Goal: Task Accomplishment & Management: Manage account settings

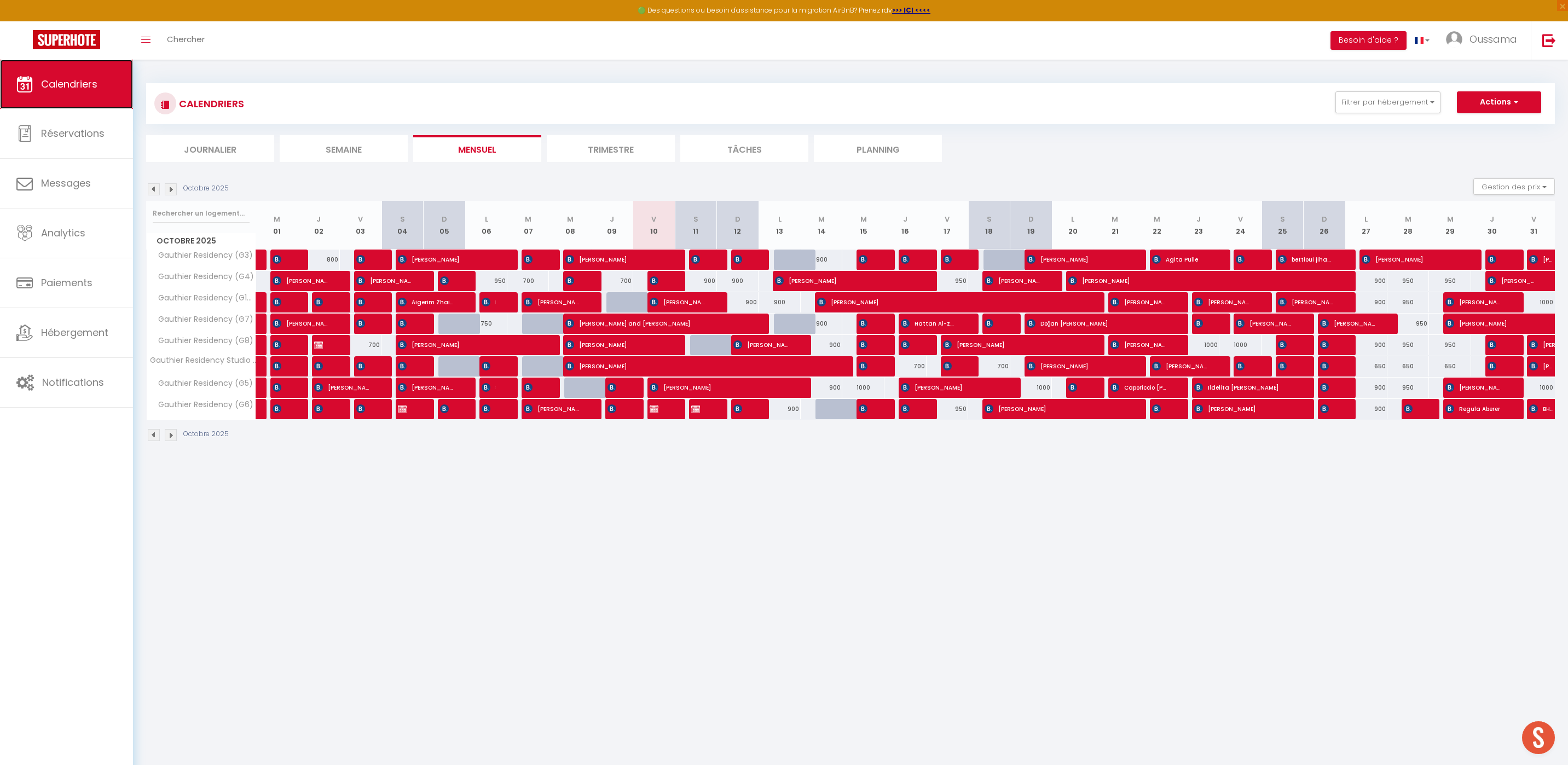
click at [78, 96] on link "Calendriers" at bounding box center [67, 84] width 133 height 50
click at [1403, 100] on button "Filtrer par hébergement" at bounding box center [1388, 102] width 105 height 22
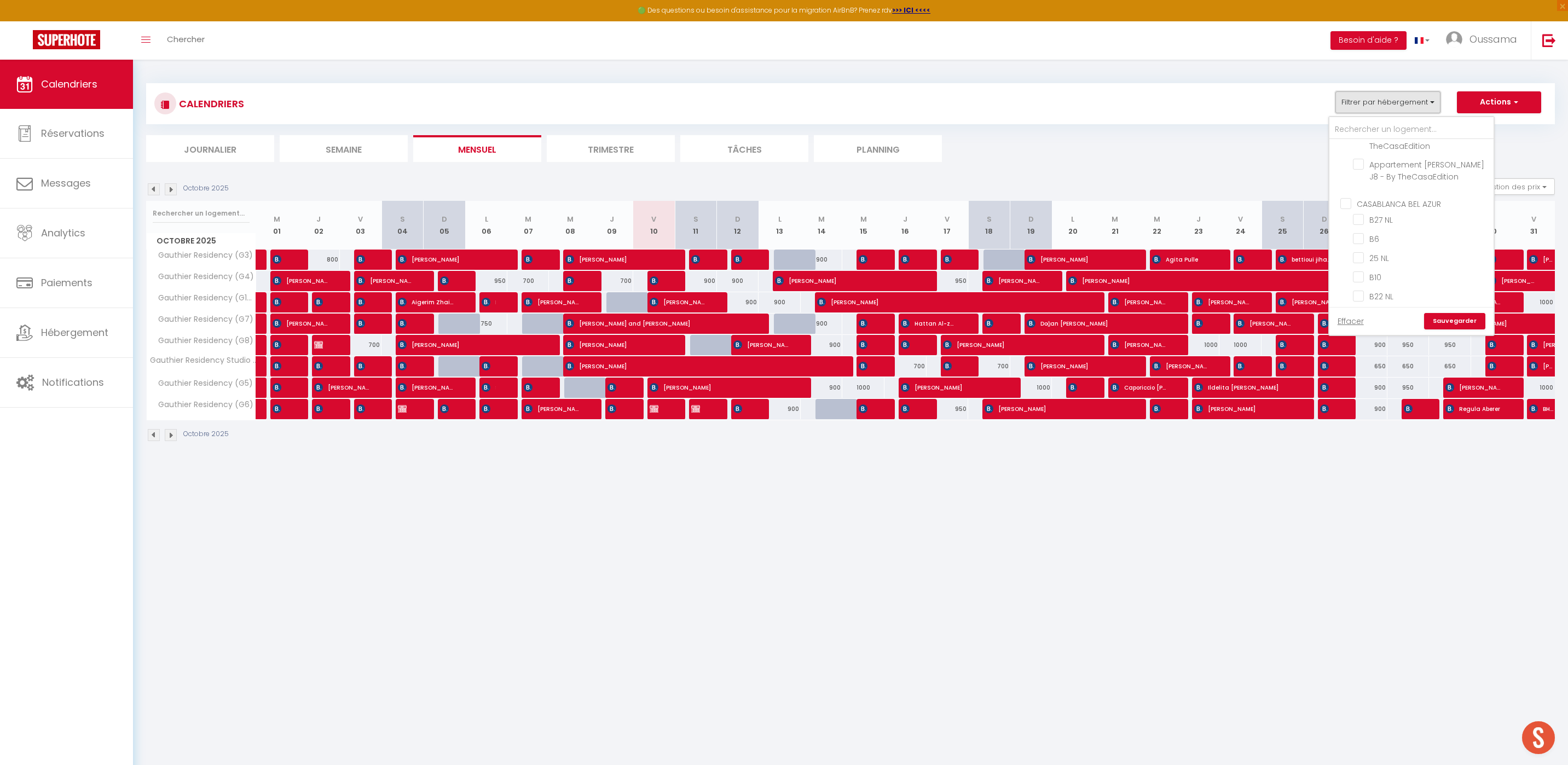
scroll to position [364, 0]
click at [1350, 199] on input "CASABLANCA BEL AZUR" at bounding box center [1422, 202] width 164 height 11
checkbox input "true"
checkbox input "false"
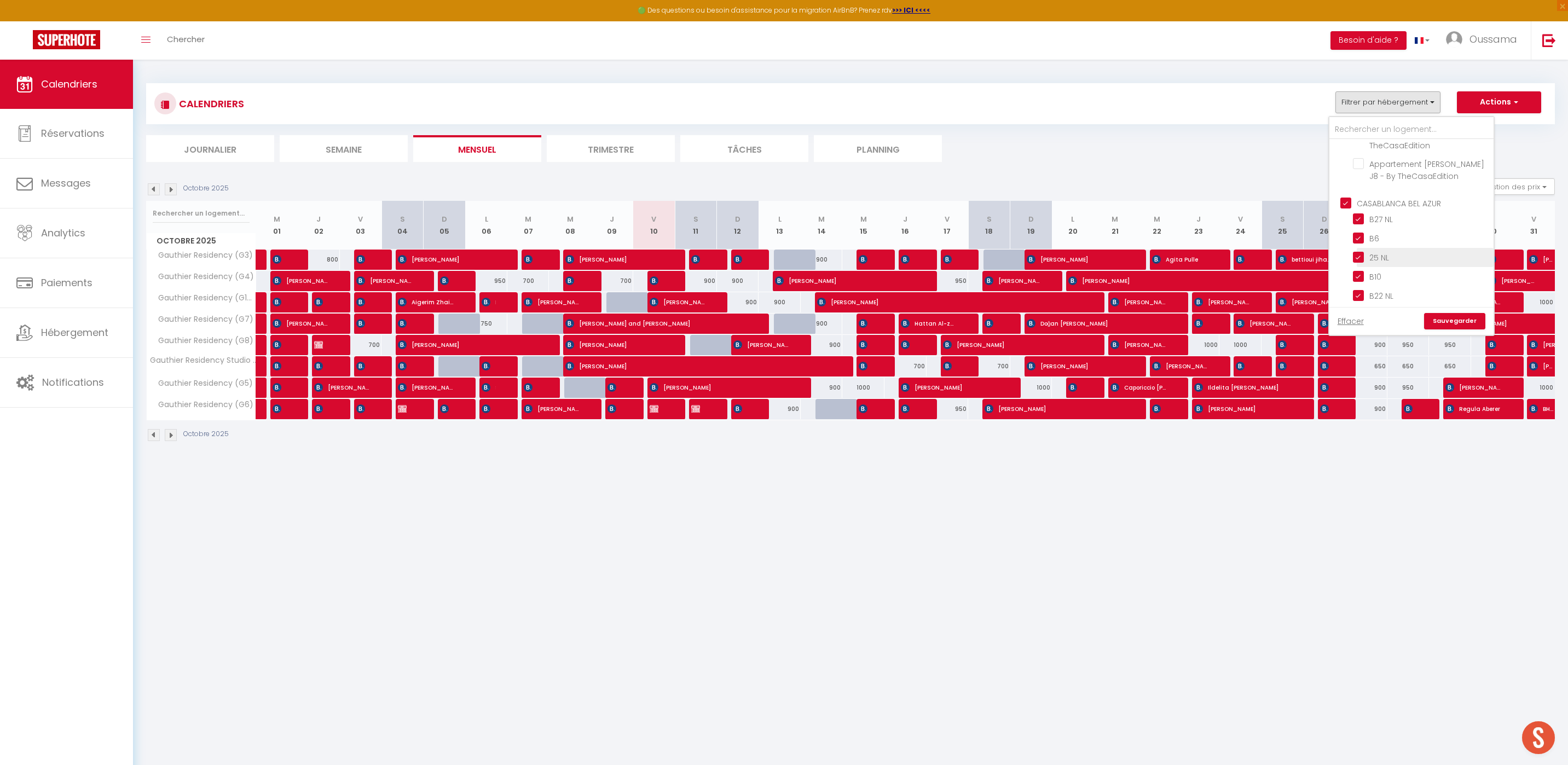
checkbox input "false"
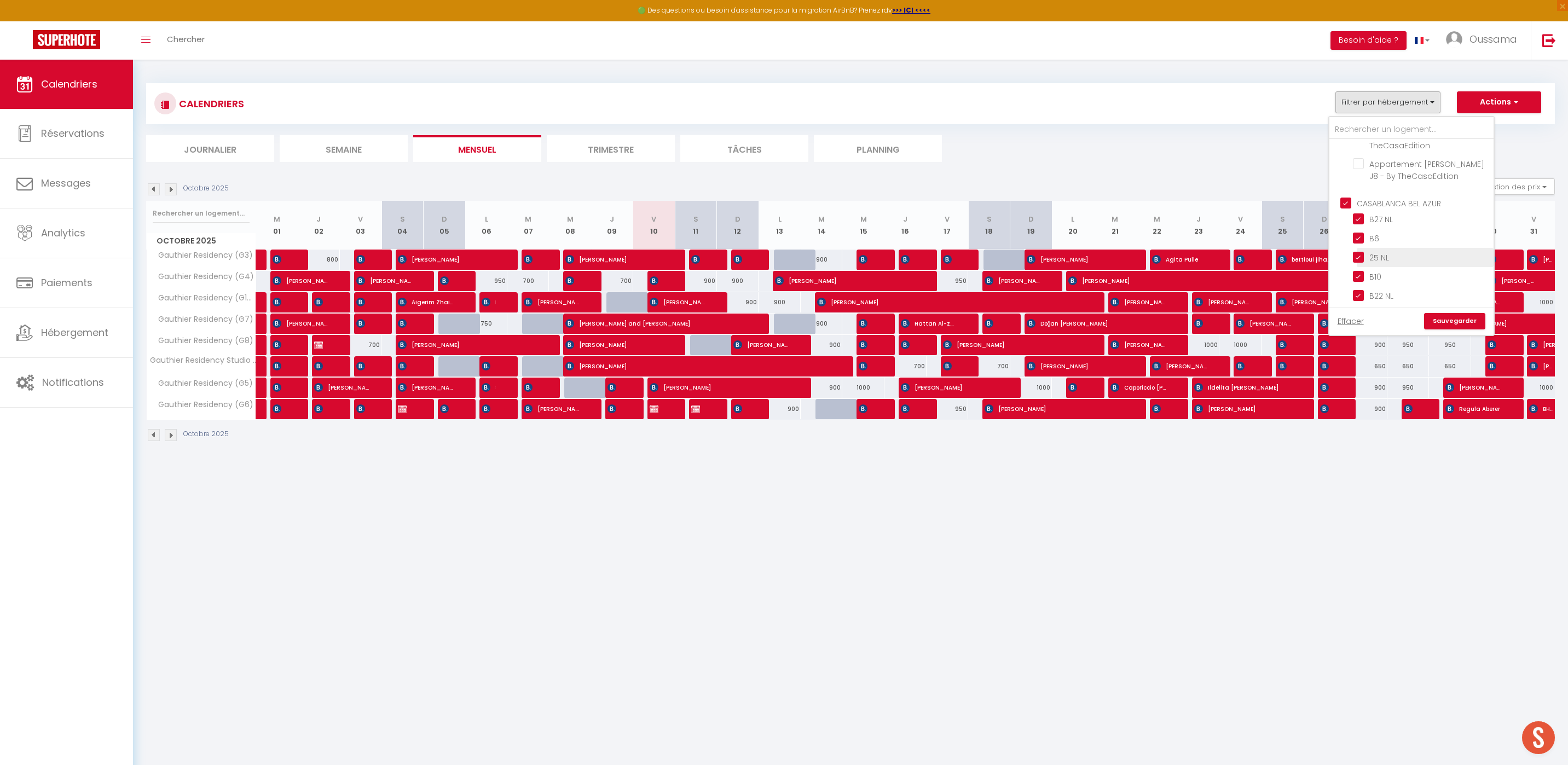
checkbox input "false"
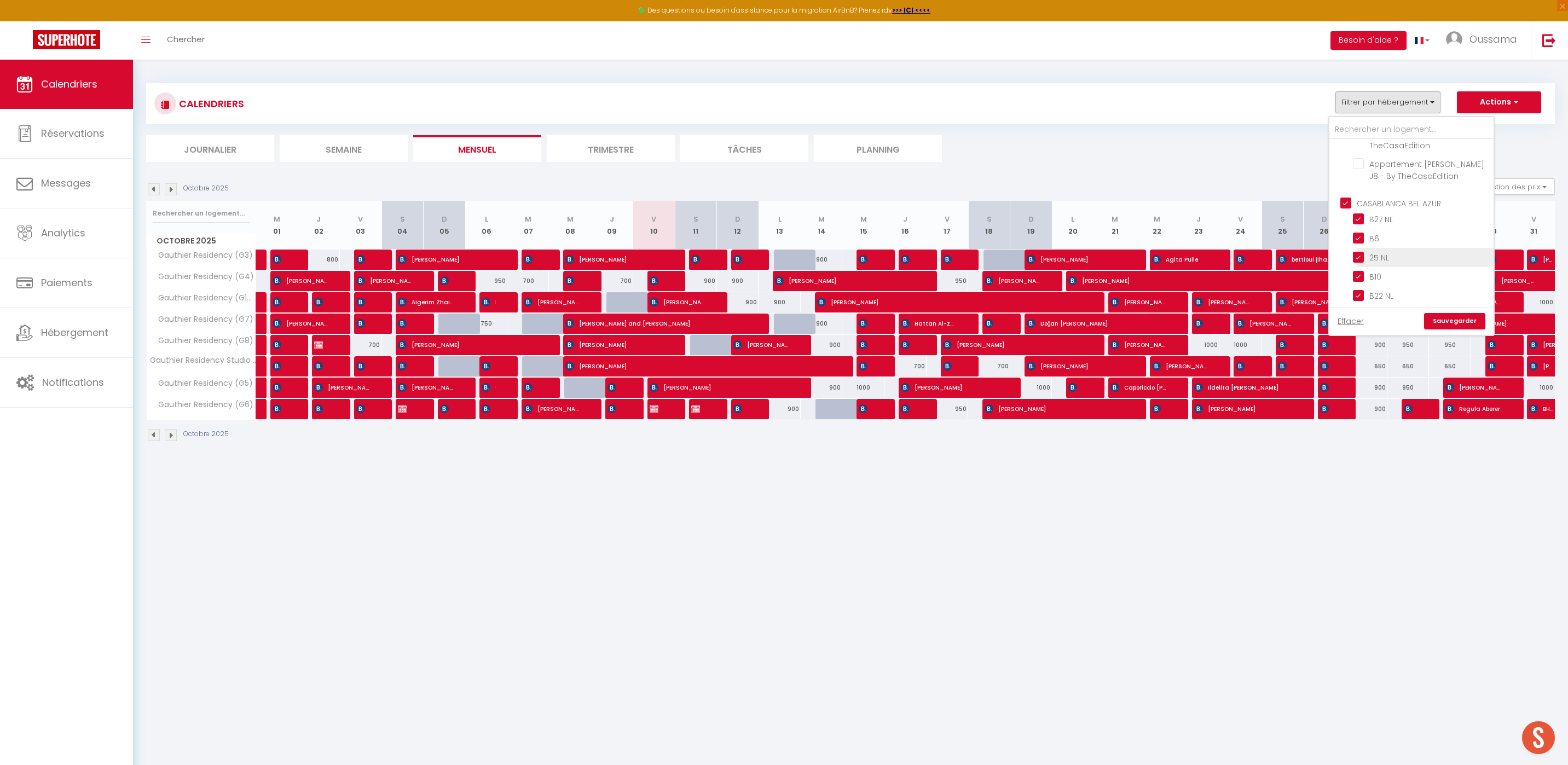
checkbox input "true"
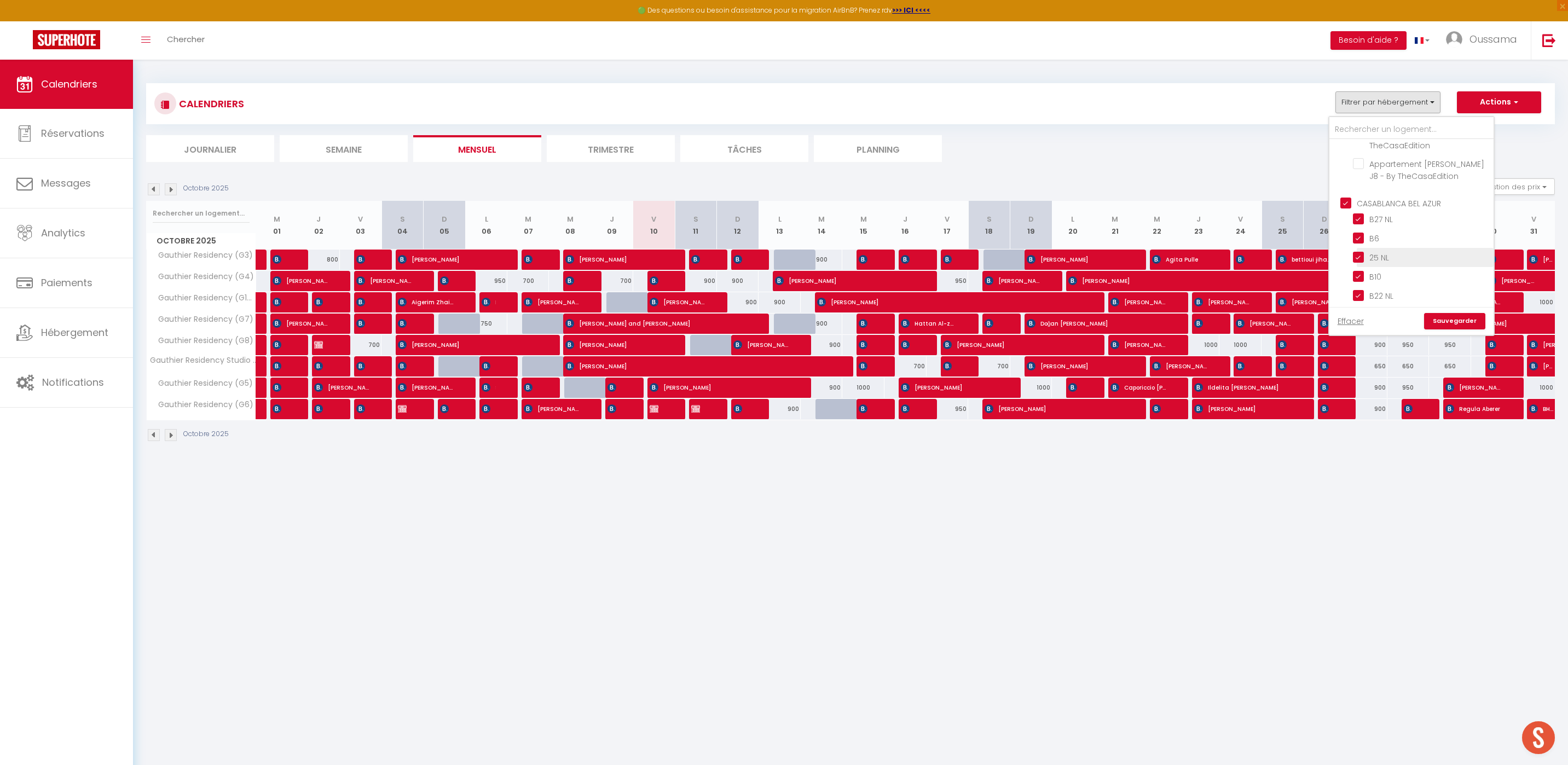
checkbox input "true"
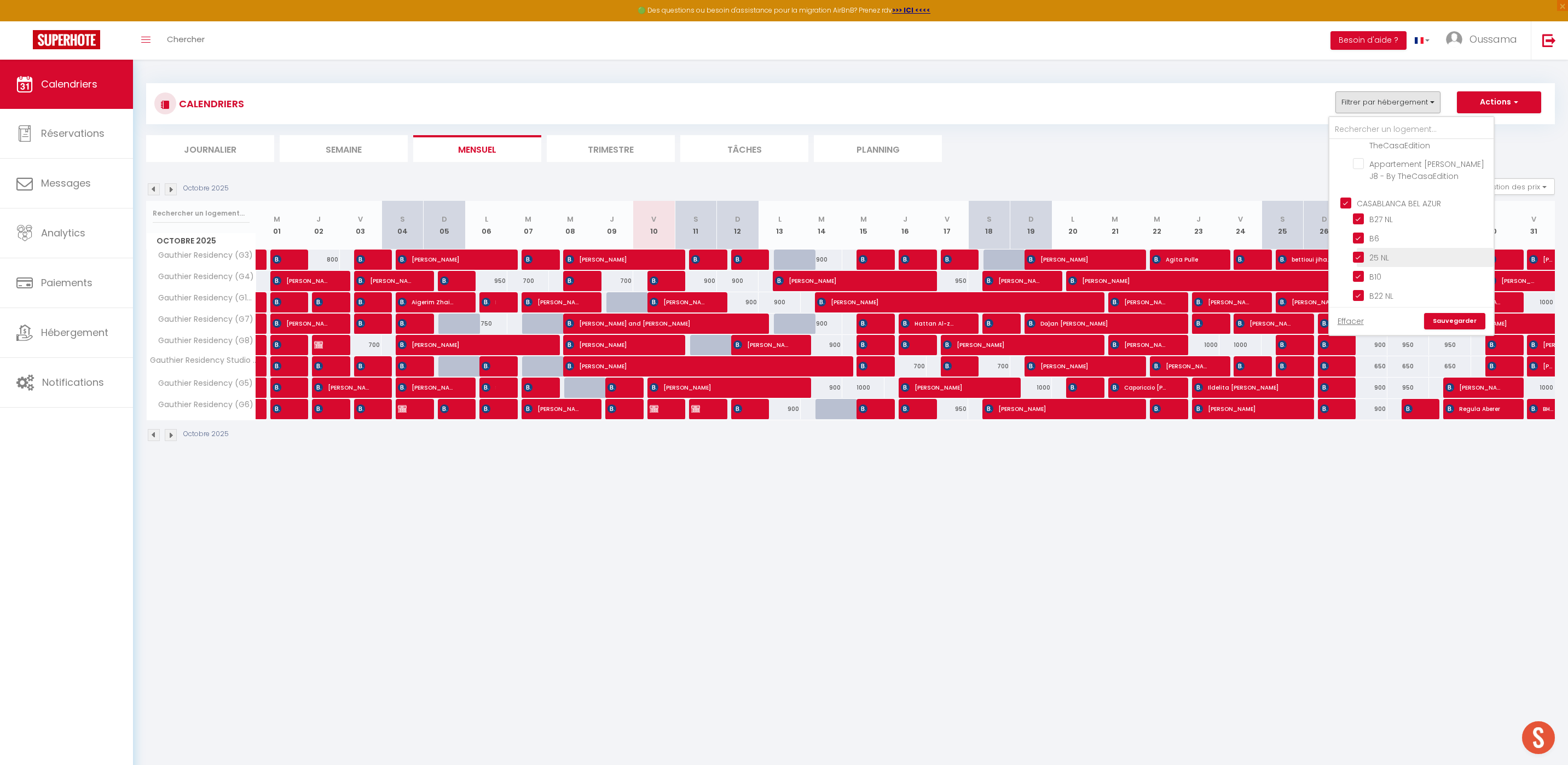
checkbox input "true"
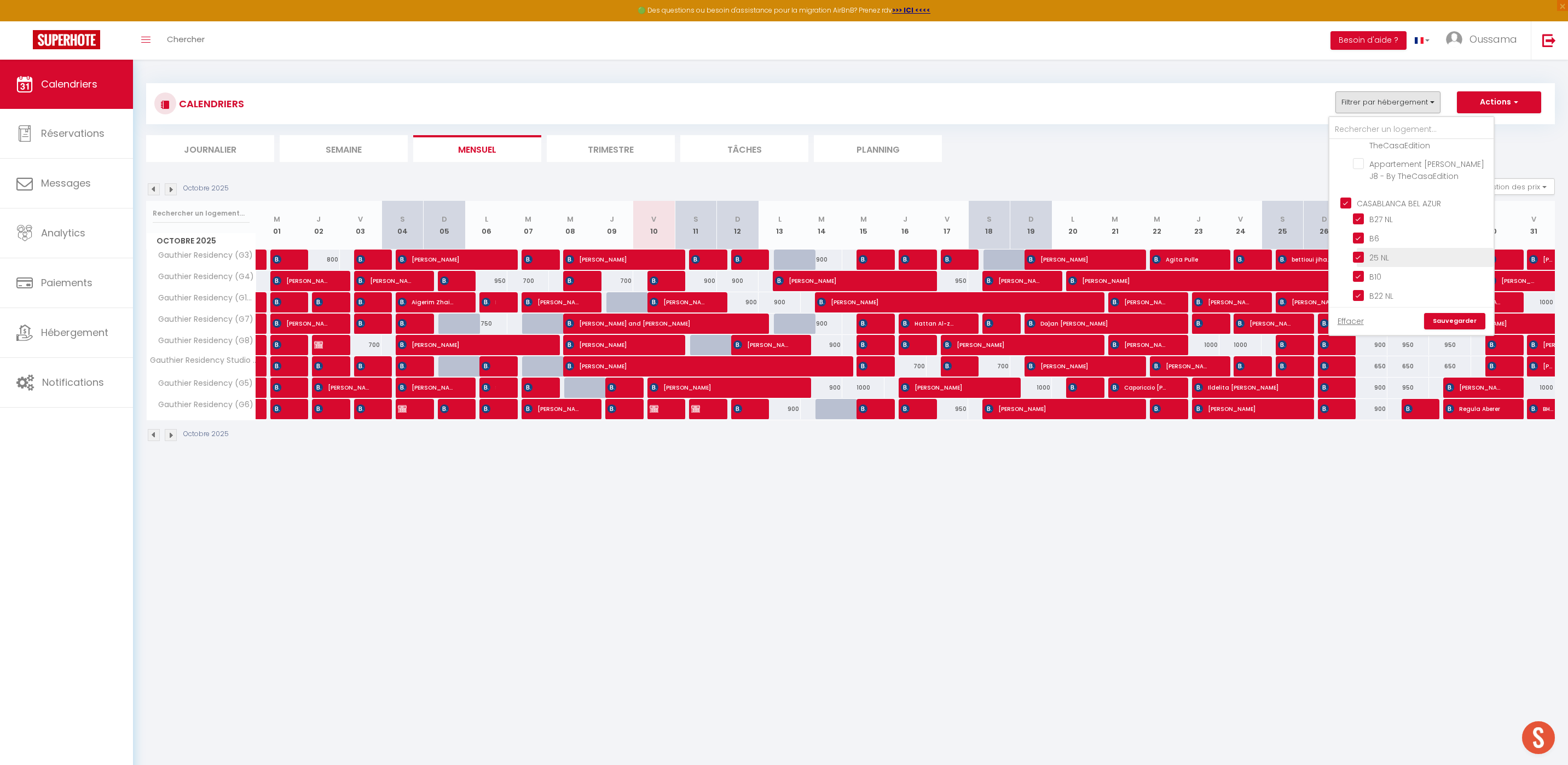
checkbox input "true"
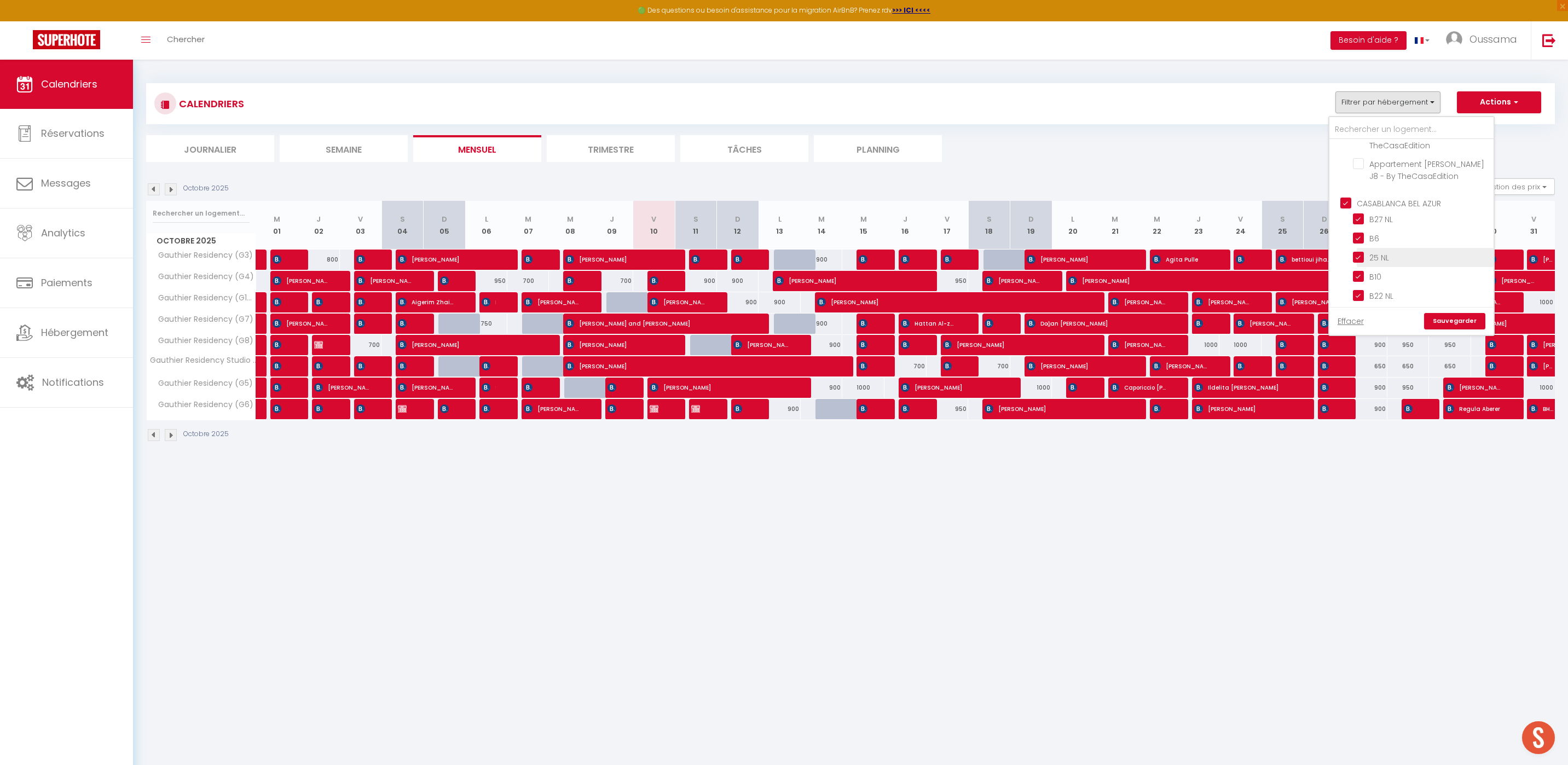
checkbox input "false"
click at [1459, 324] on link "Sauvegarder" at bounding box center [1456, 321] width 62 height 17
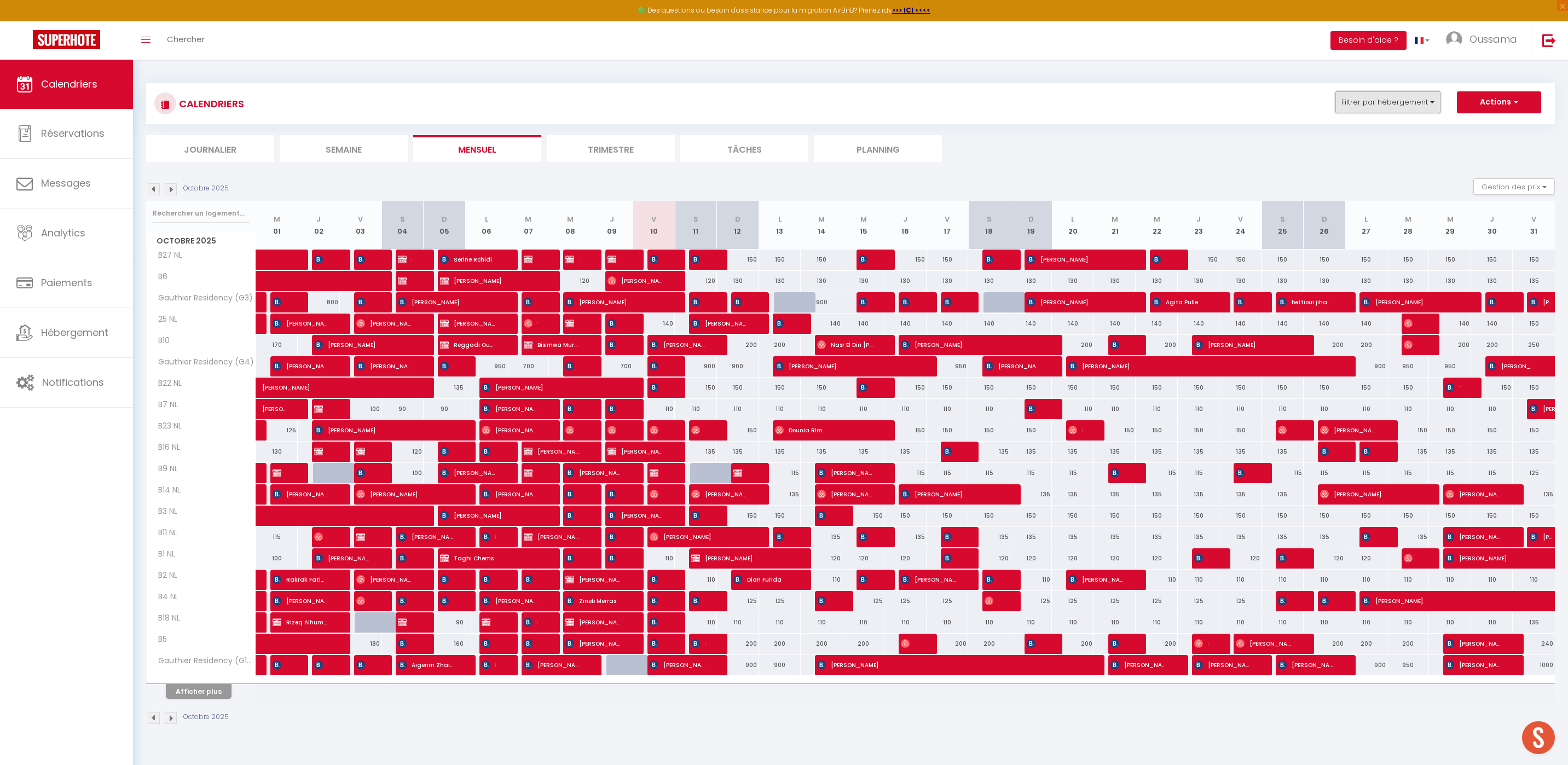
click at [1389, 111] on button "Filtrer par hébergement" at bounding box center [1388, 102] width 105 height 22
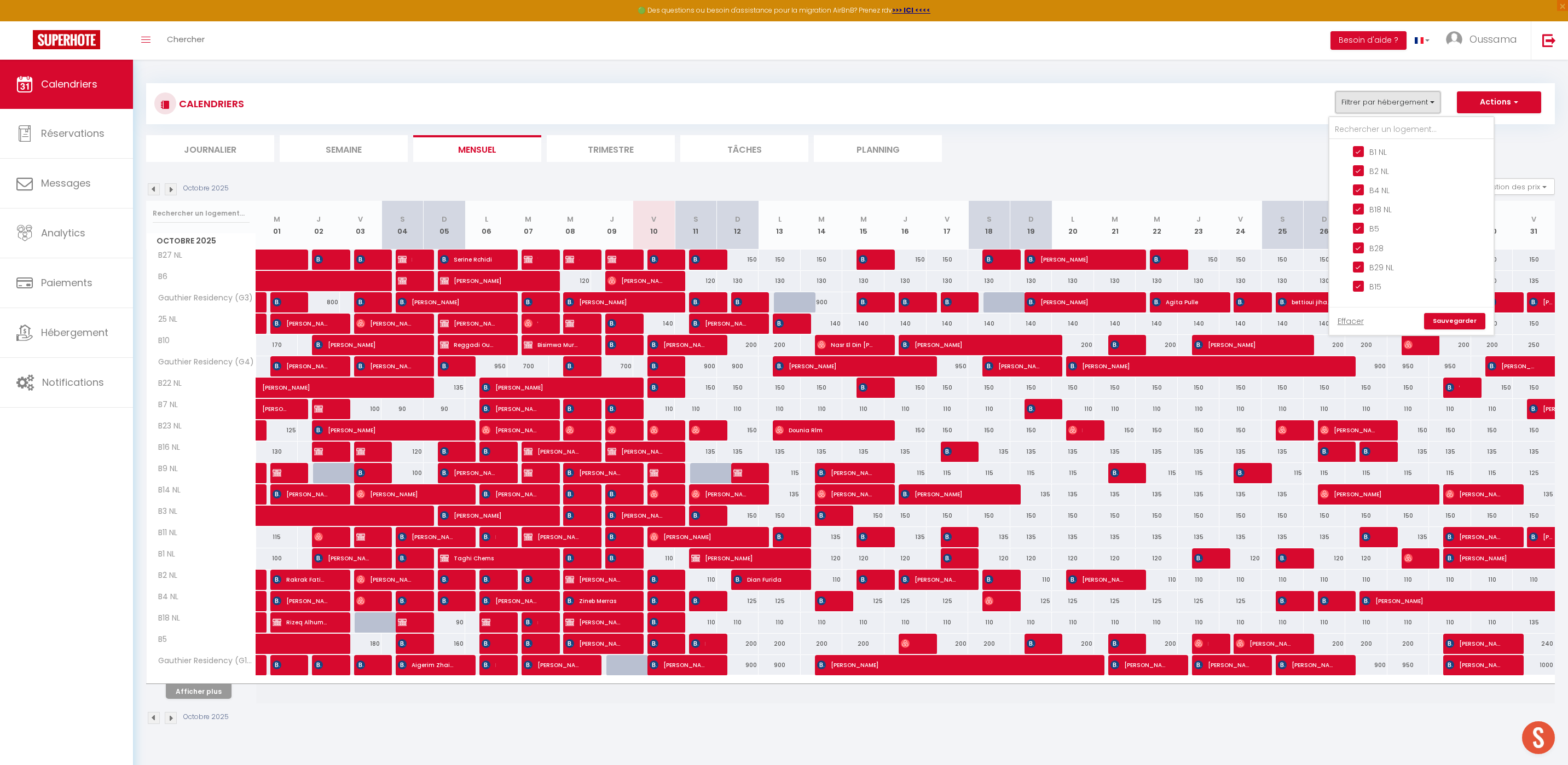
scroll to position [687, 0]
click at [1346, 286] on input "CASABLANCA GAUTHIER" at bounding box center [1422, 288] width 164 height 11
checkbox input "false"
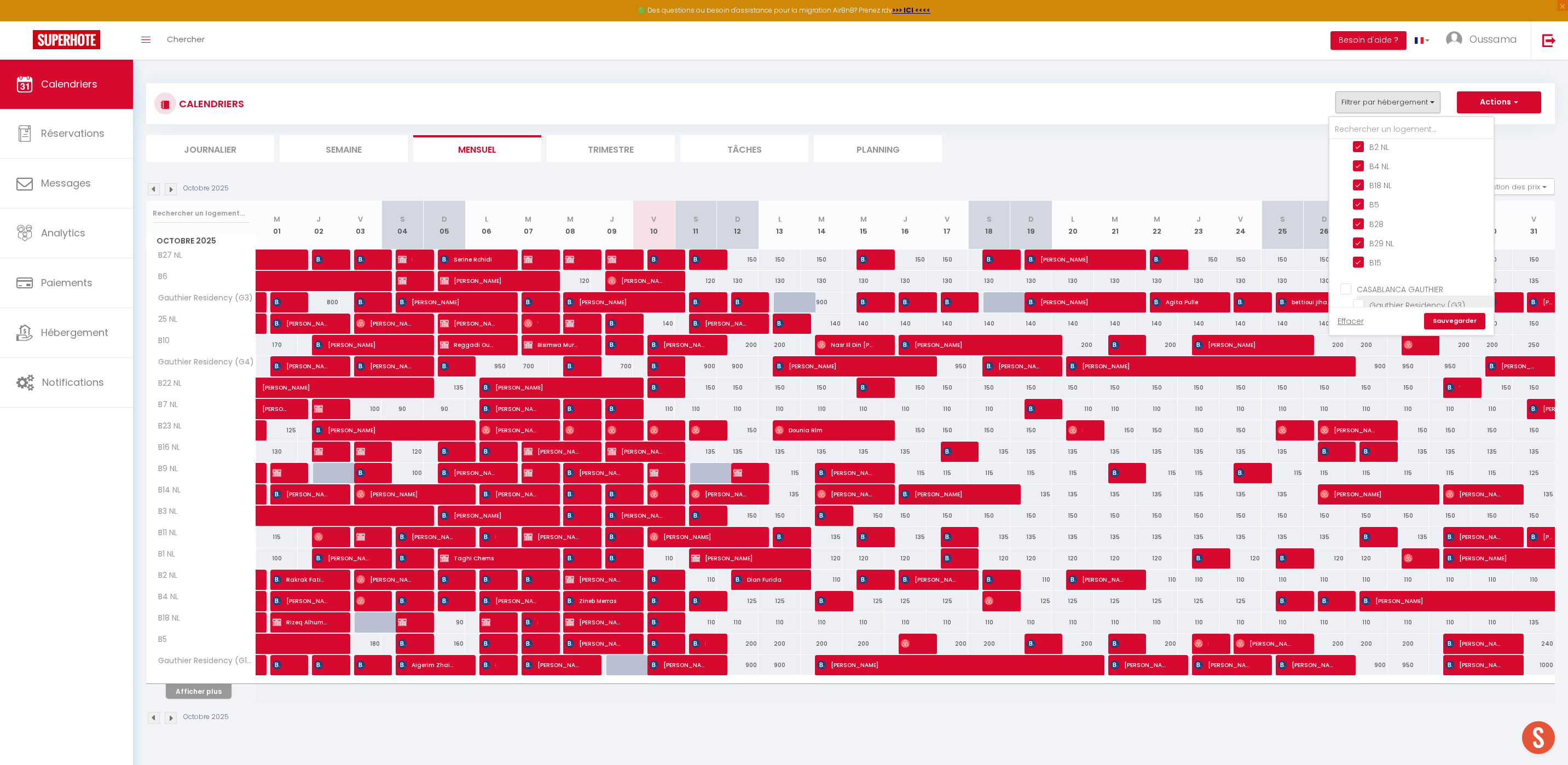
checkbox input "false"
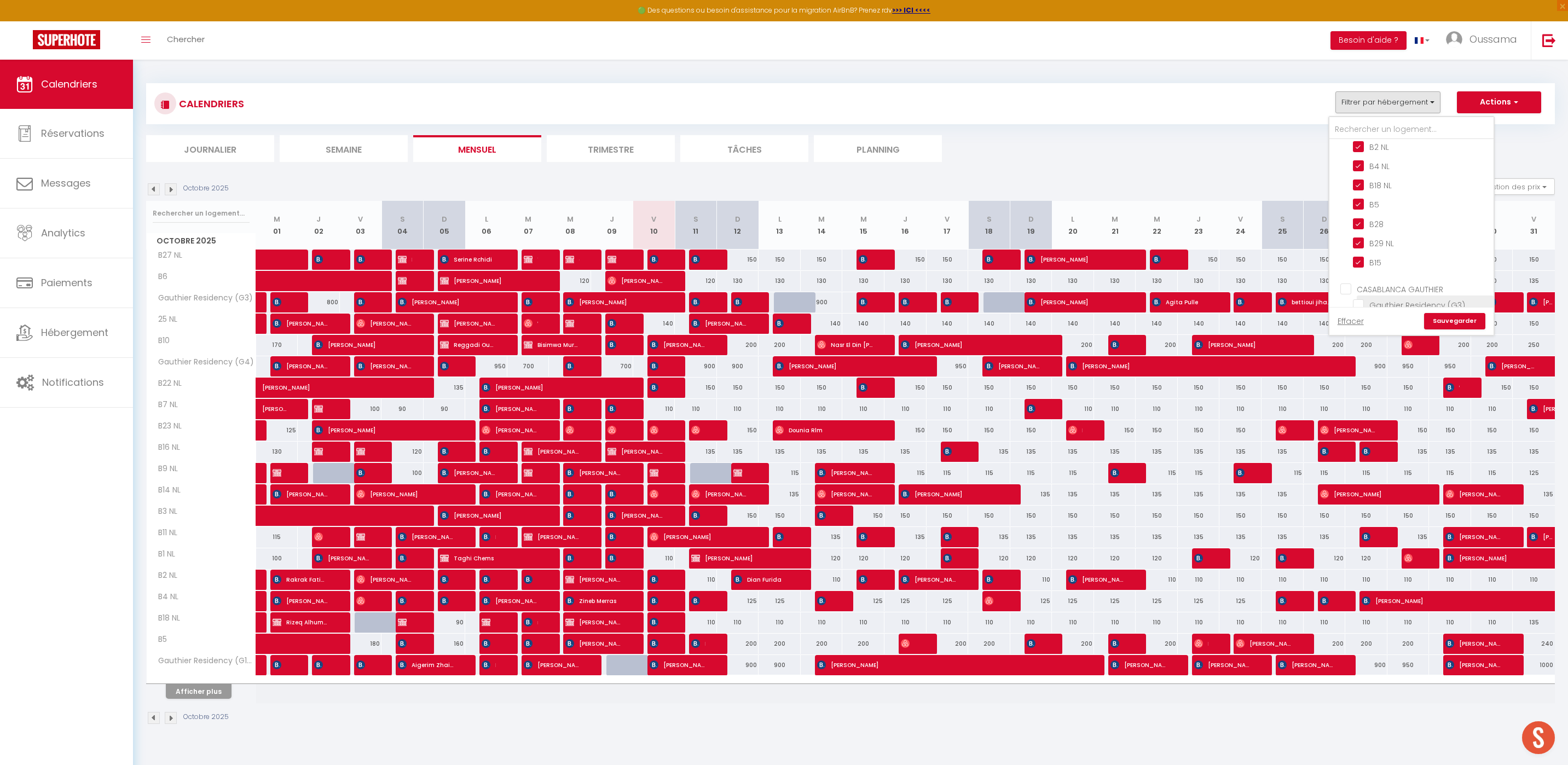
checkbox input "false"
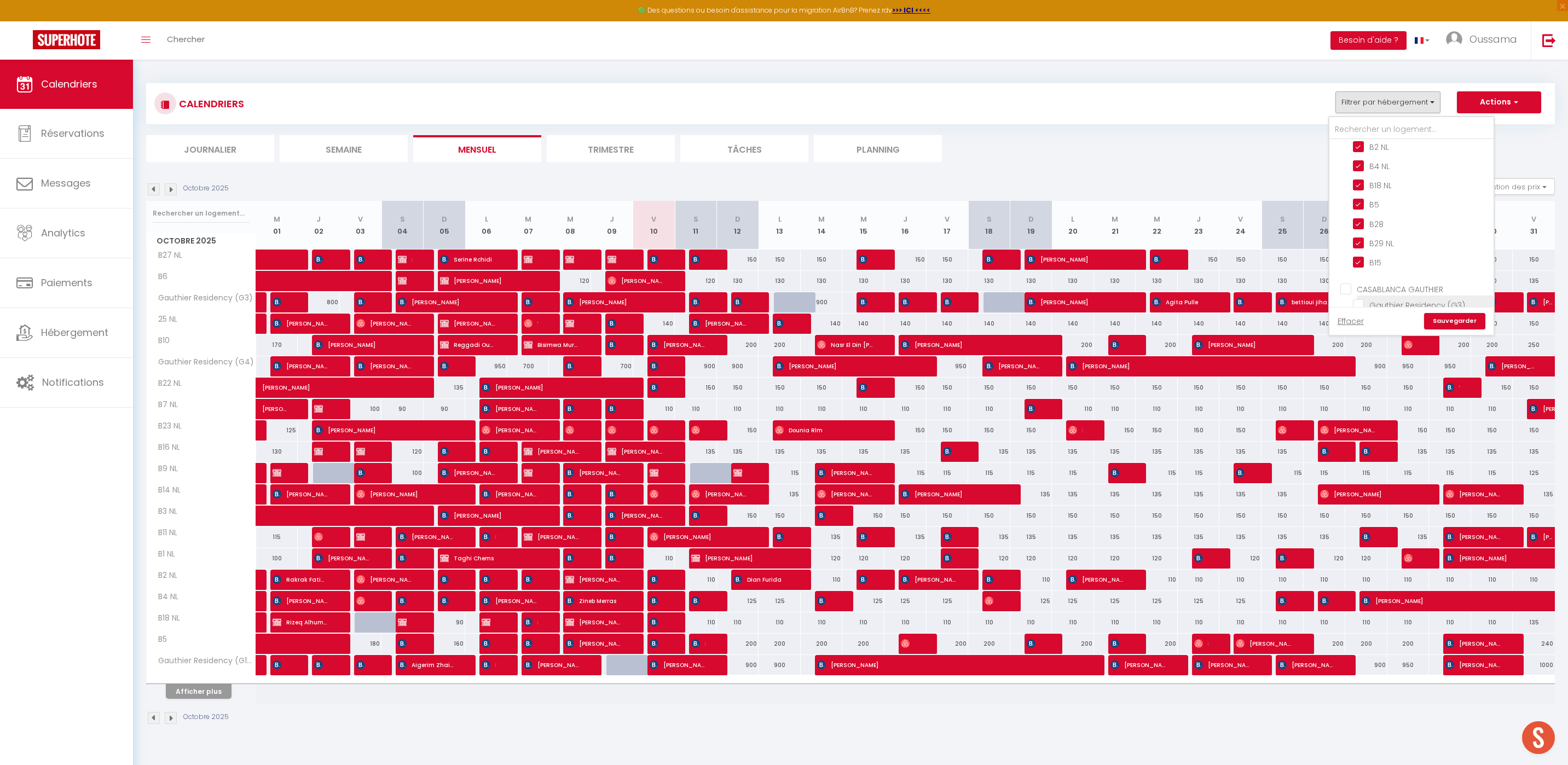
checkbox input "false"
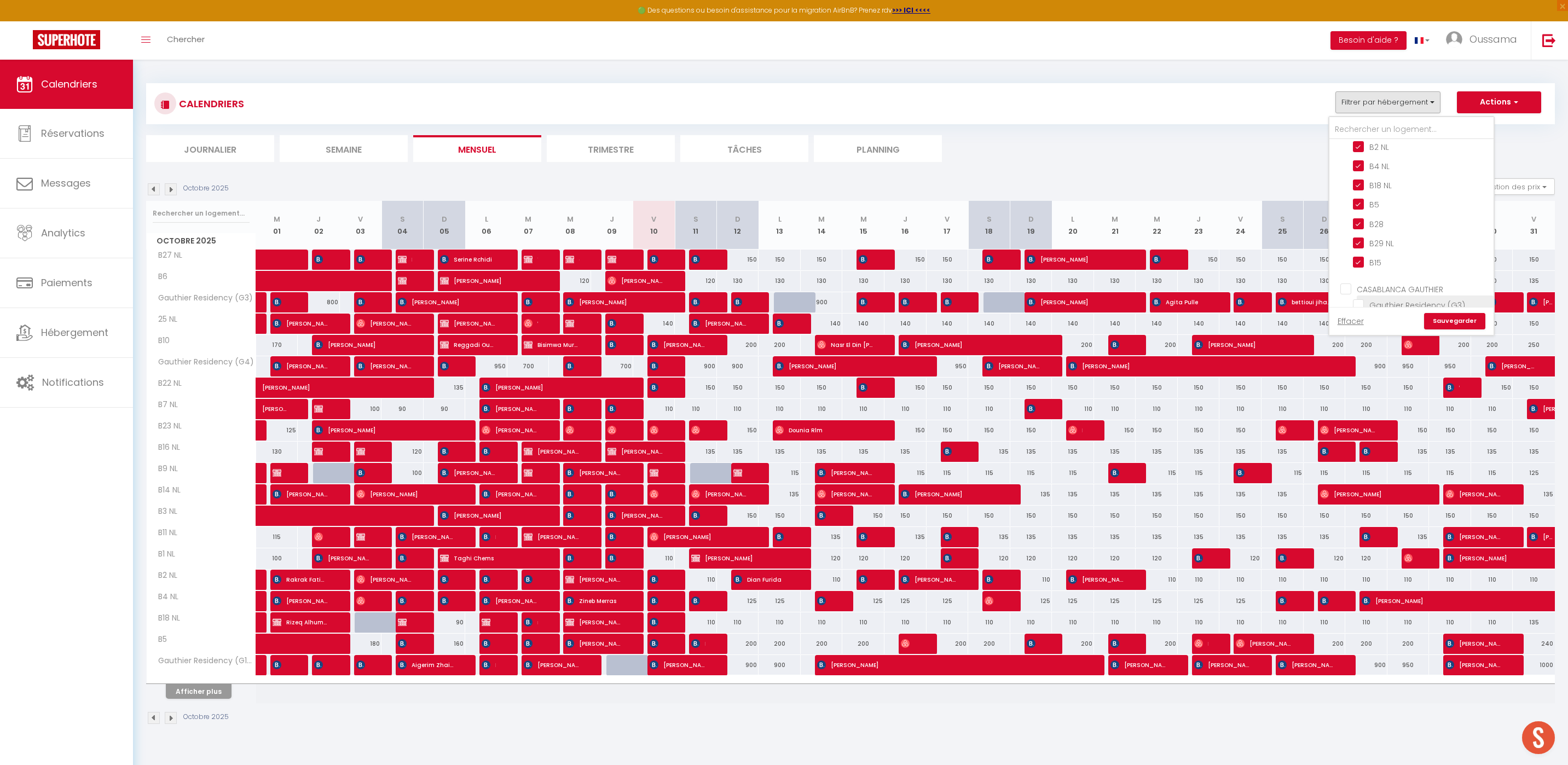
checkbox input "false"
click at [1438, 318] on link "Sauvegarder" at bounding box center [1456, 321] width 62 height 17
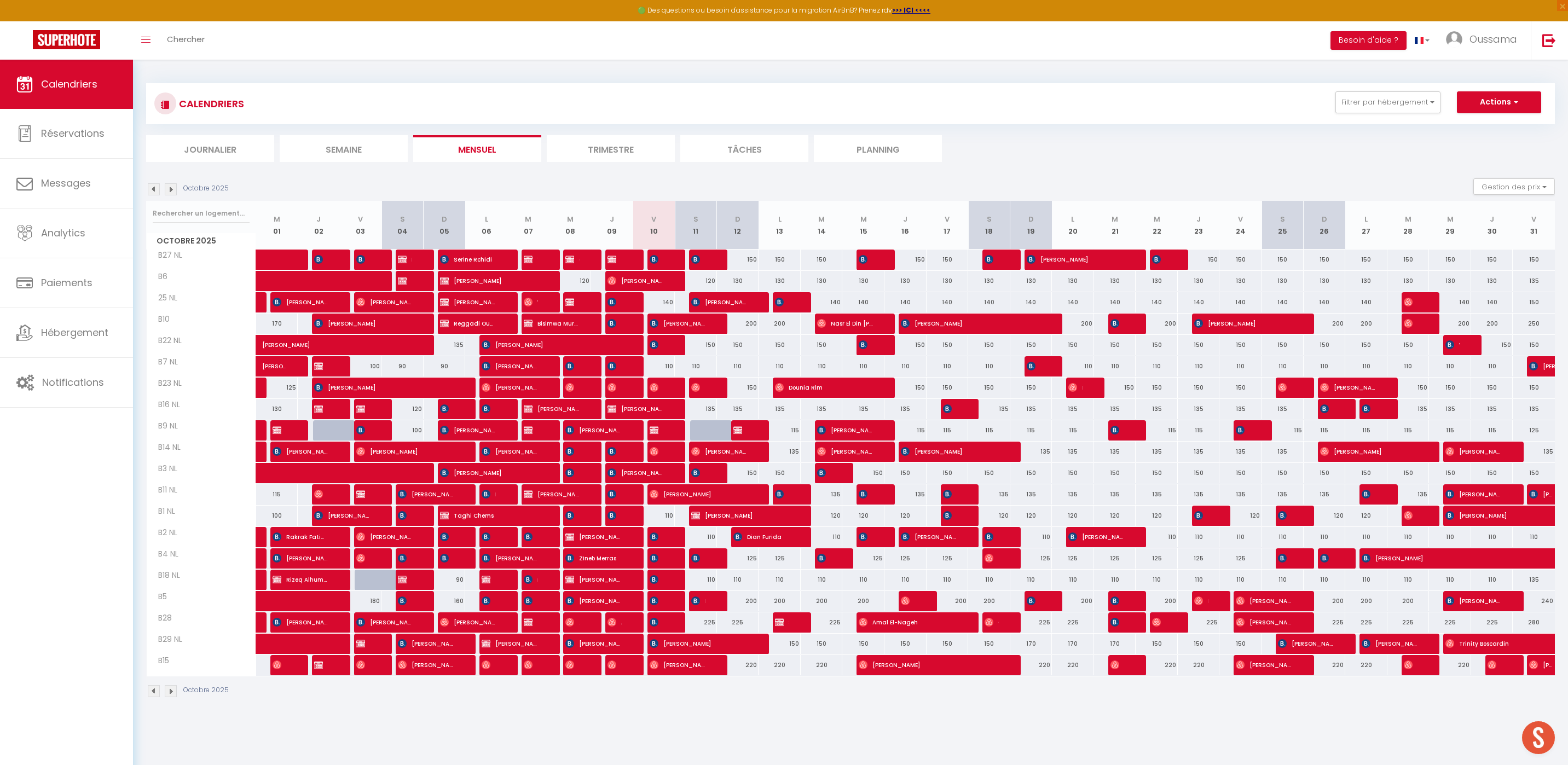
click at [668, 365] on div "110" at bounding box center [654, 367] width 42 height 20
type input "110"
type input "Ven 10 Octobre 2025"
type input "Sam 11 Octobre 2025"
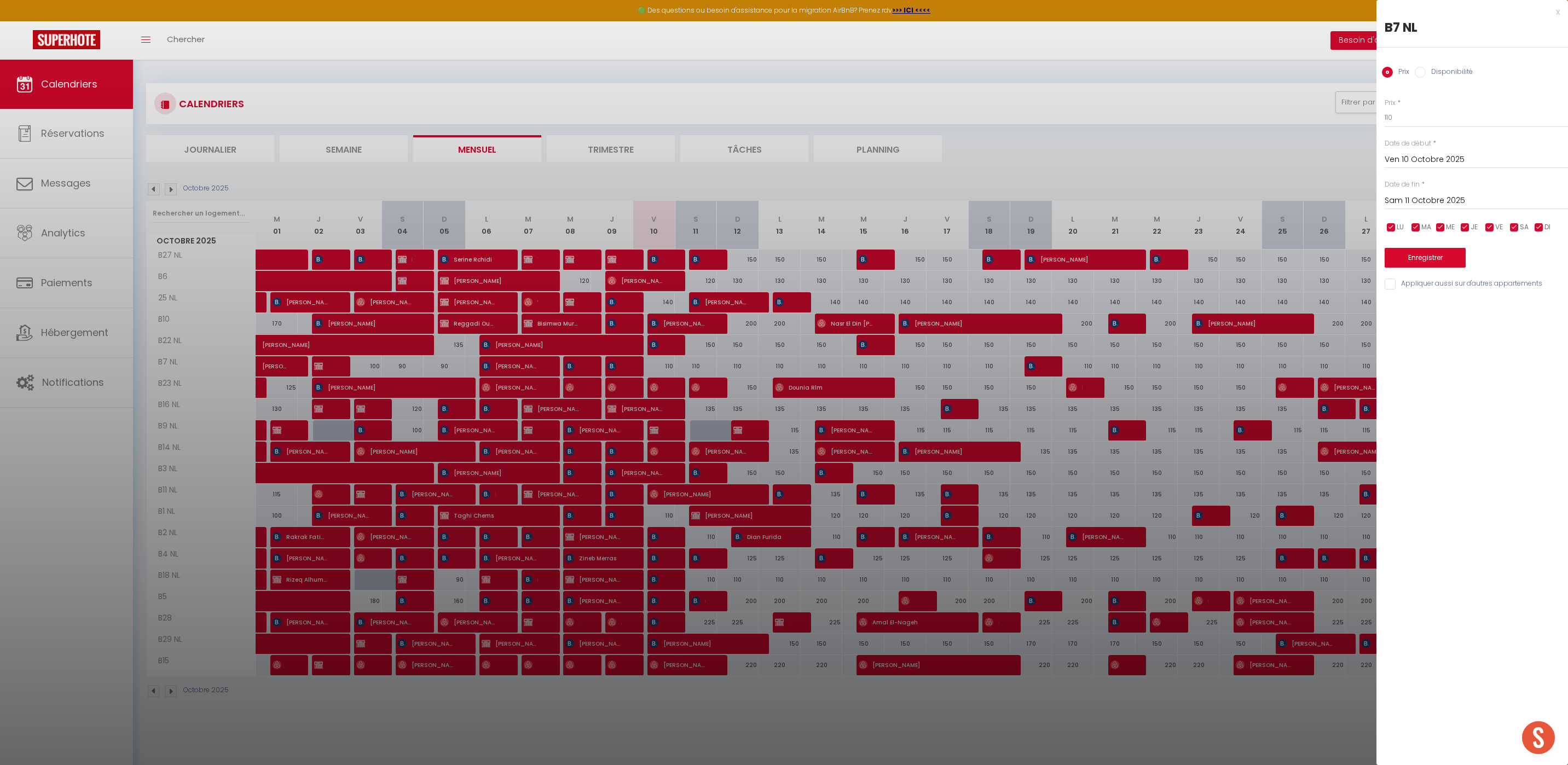
click at [857, 176] on div at bounding box center [784, 382] width 1568 height 765
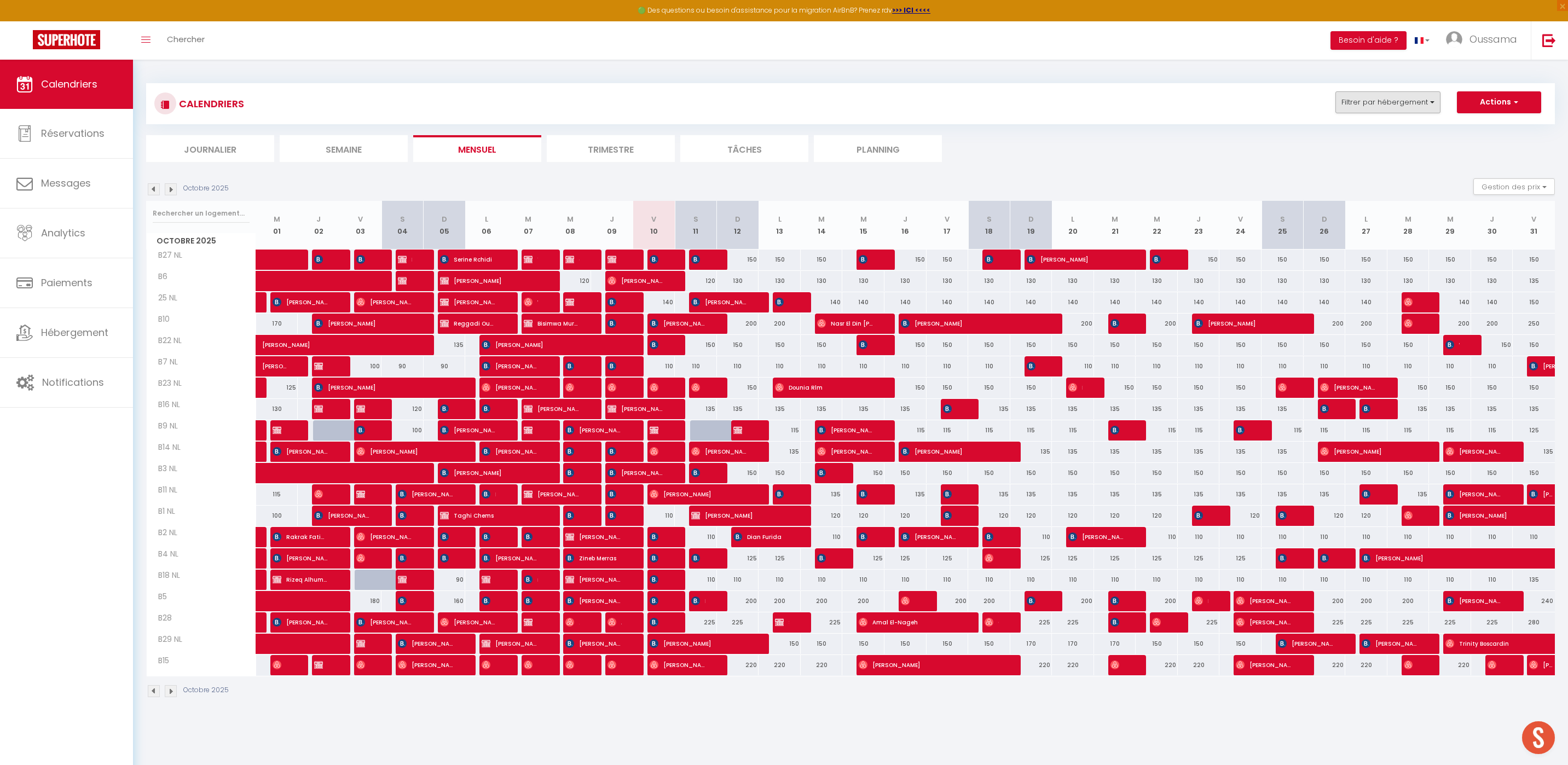
click at [1387, 88] on div "CALENDRIERS Filtrer par hébergement AGADIR [GEOGRAPHIC_DATA] studio A2 by TCE […" at bounding box center [851, 103] width 1409 height 41
click at [1385, 95] on button "Filtrer par hébergement" at bounding box center [1388, 102] width 105 height 22
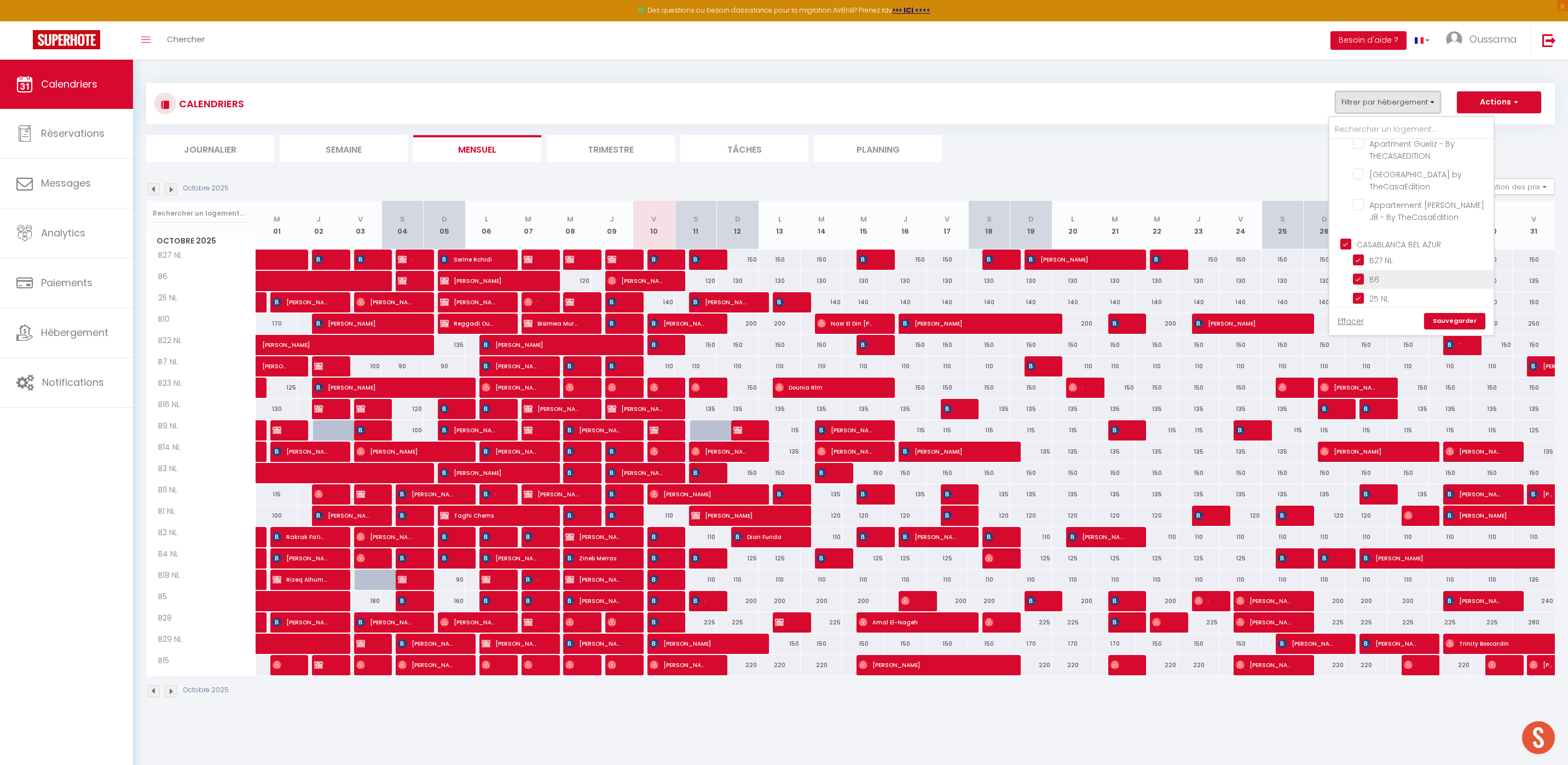
scroll to position [343, 0]
click at [1348, 224] on input "CASABLANCA BEL AZUR" at bounding box center [1422, 223] width 164 height 11
checkbox input "false"
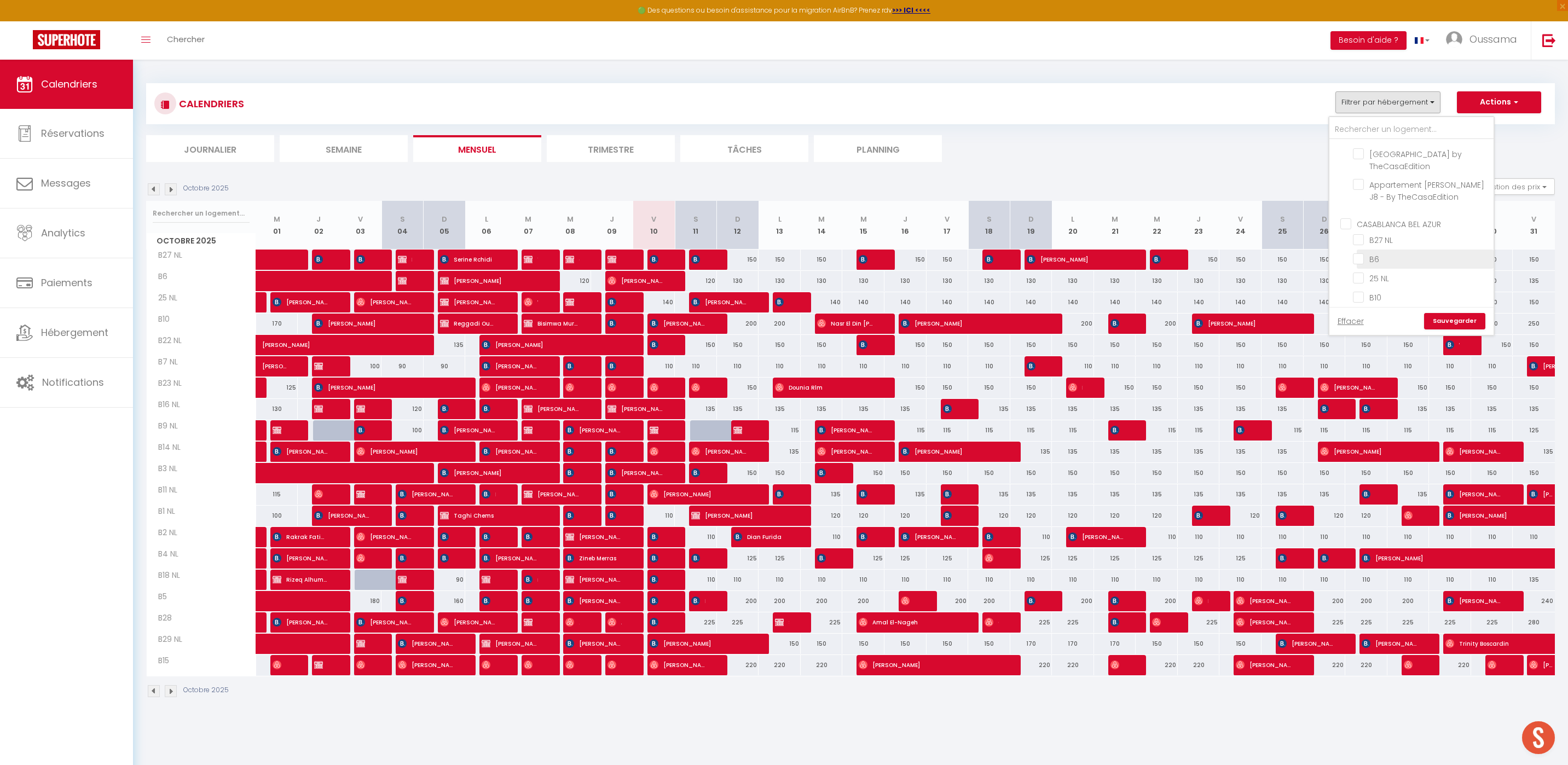
checkbox input "false"
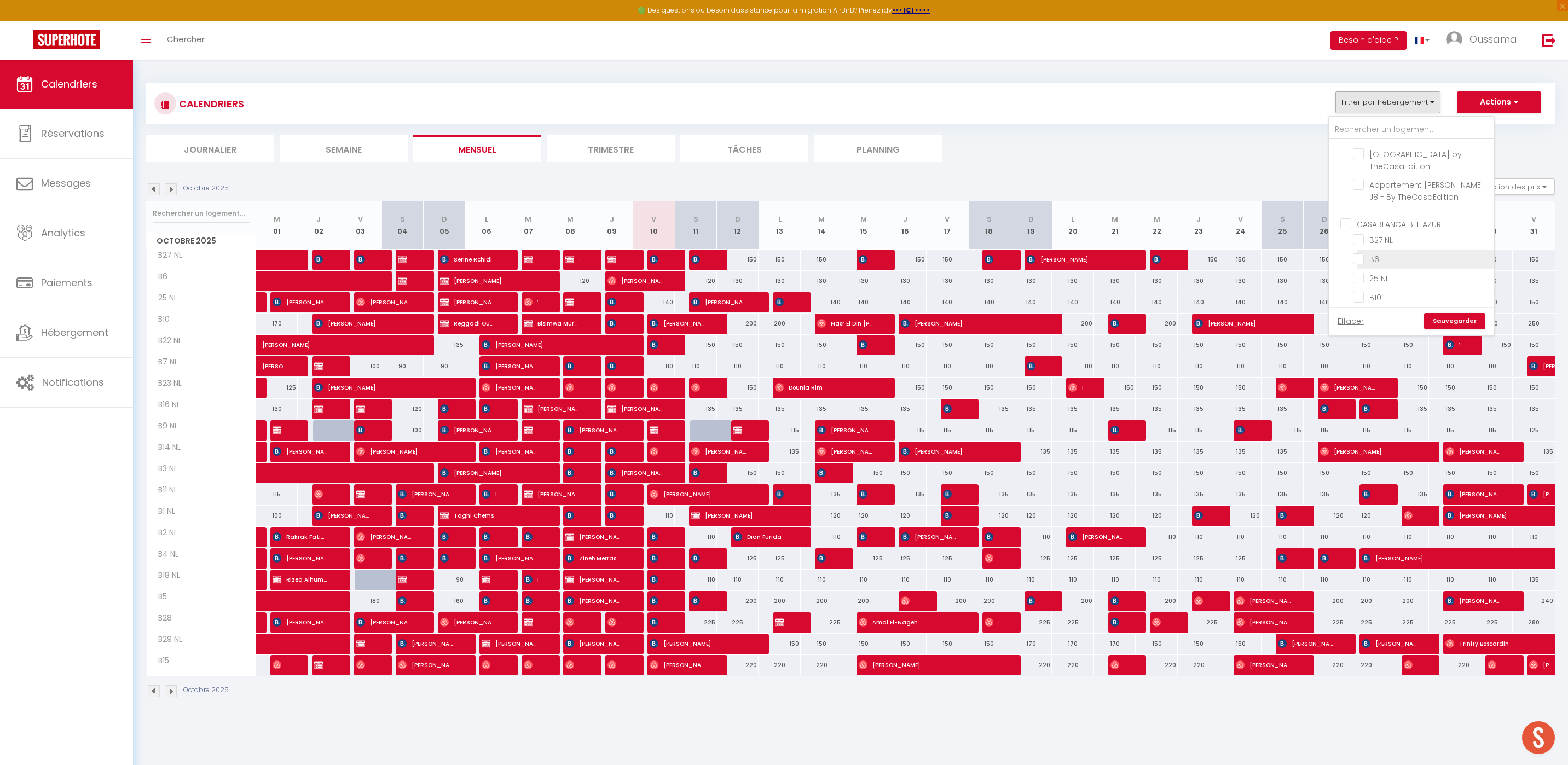
checkbox input "false"
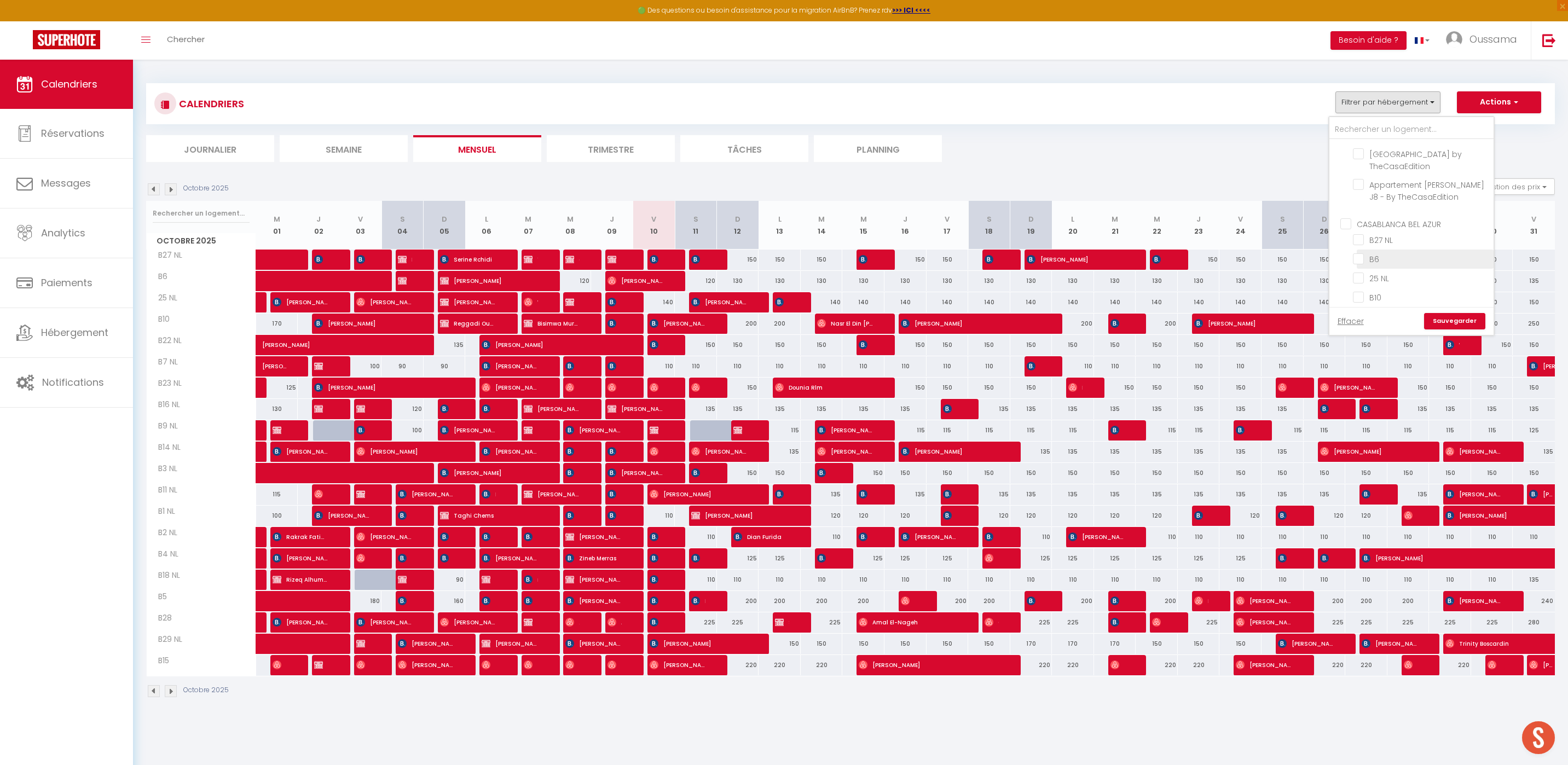
checkbox input "false"
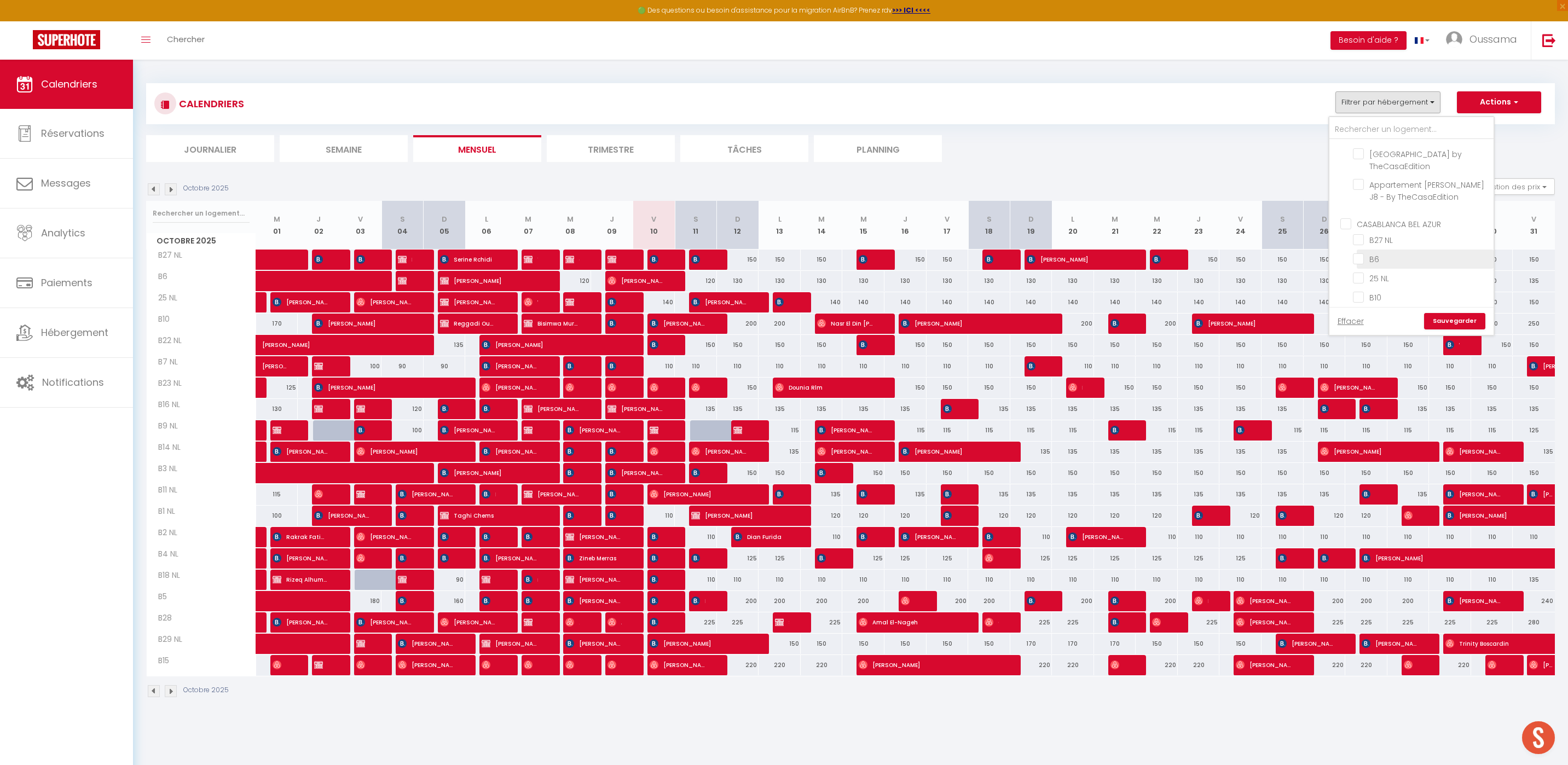
checkbox input "false"
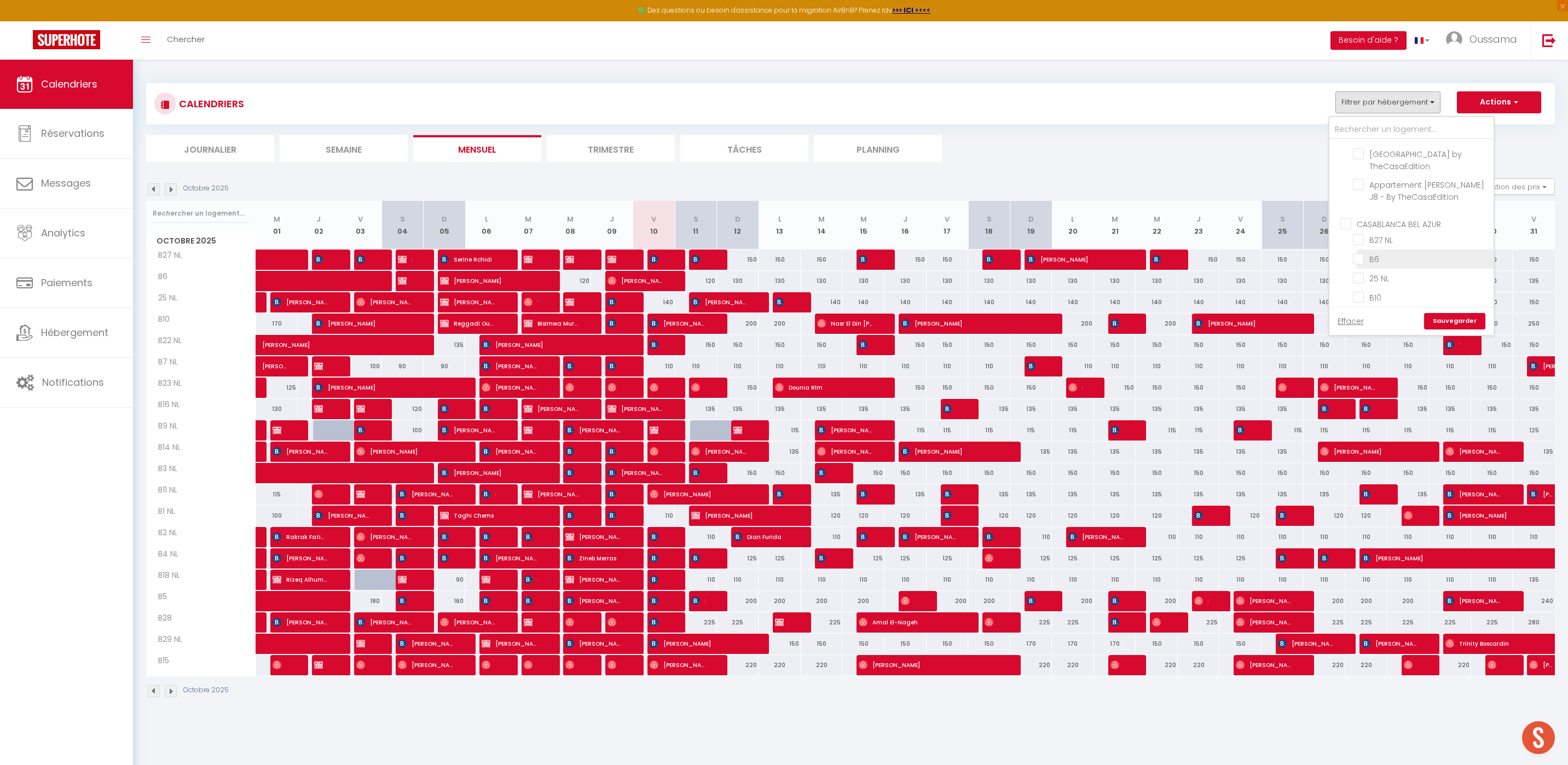
checkbox input "false"
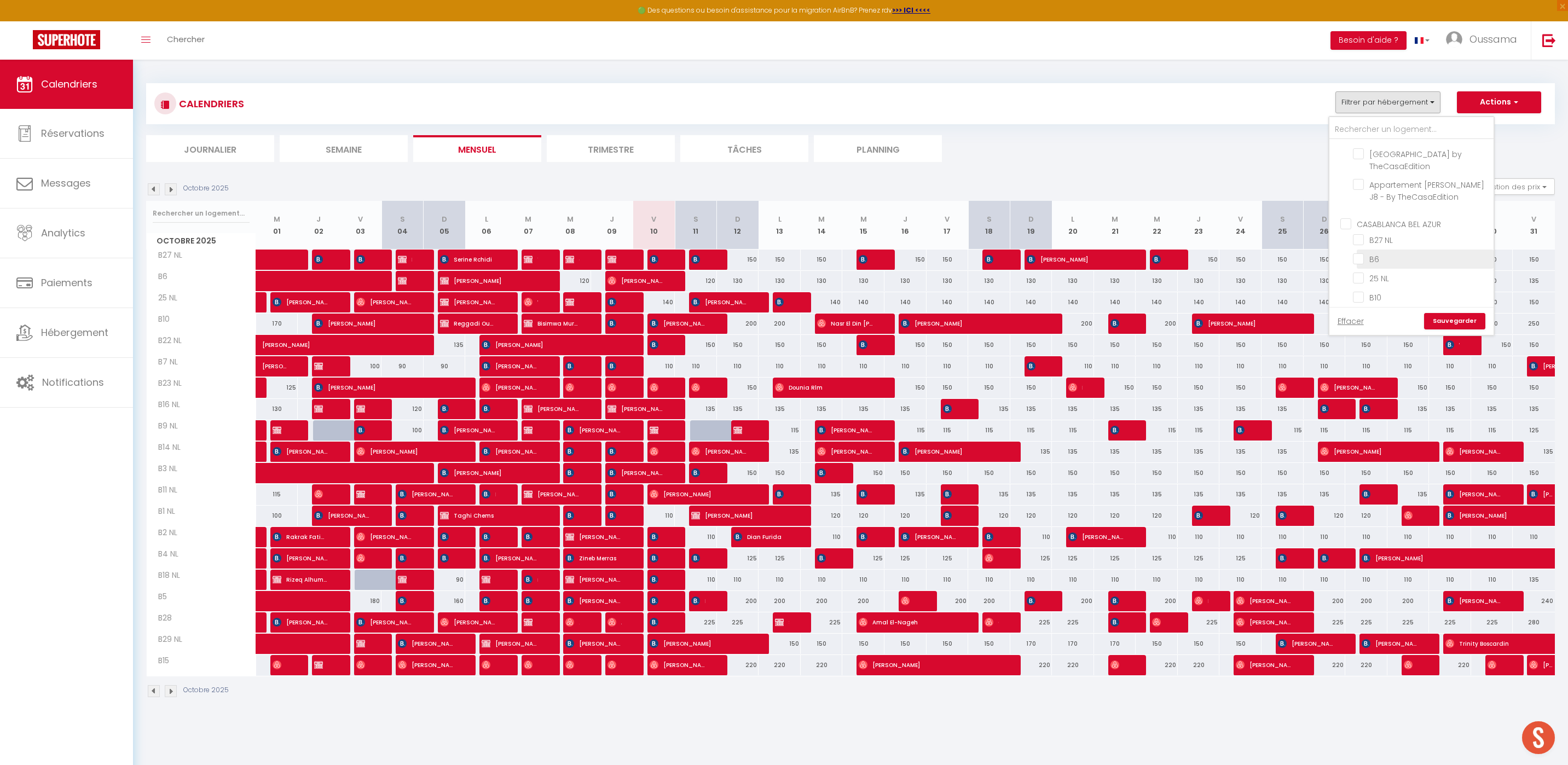
checkbox input "false"
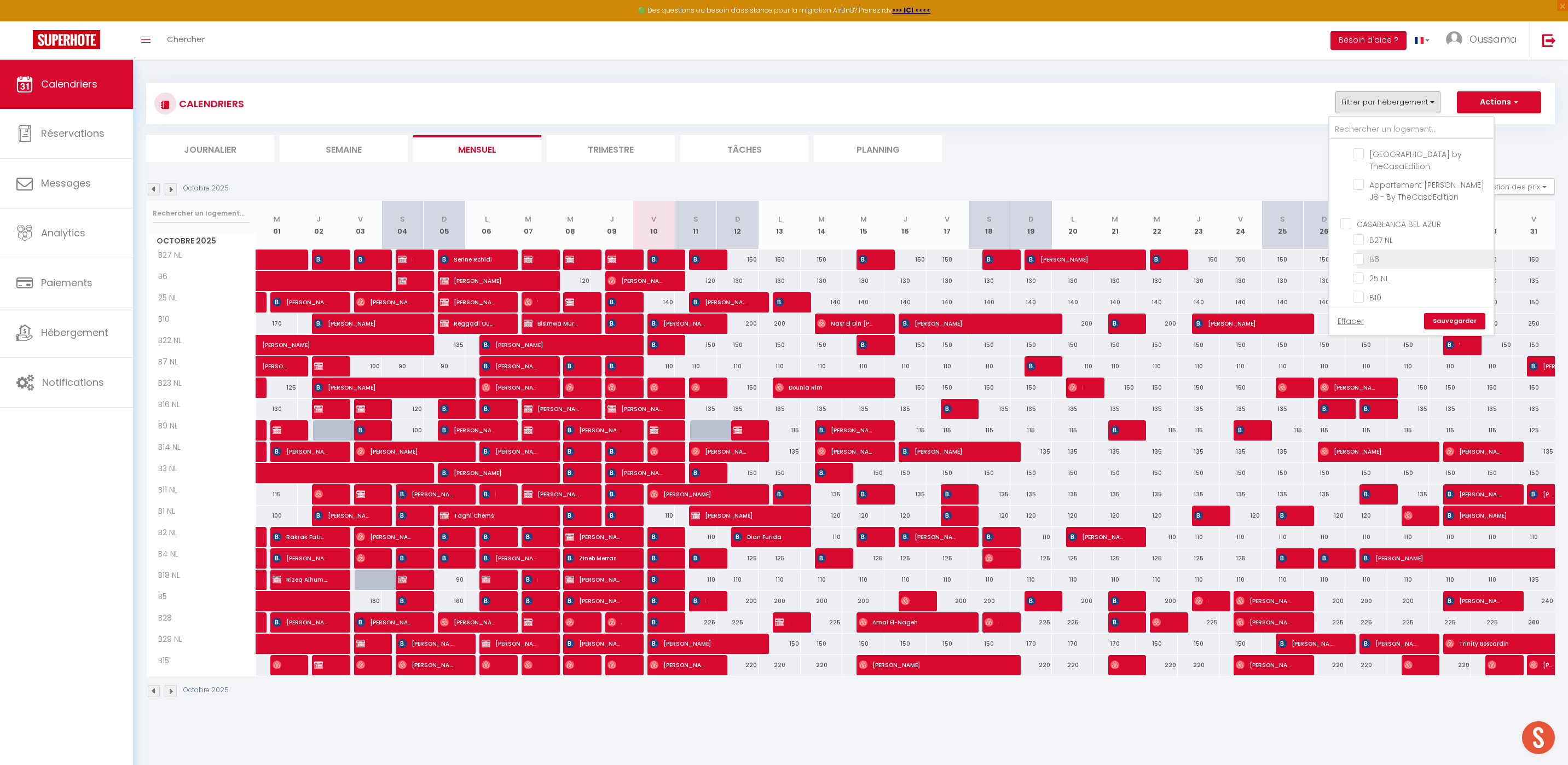
checkbox input "false"
click at [1350, 224] on input "CASABLANCA GAUTHIER" at bounding box center [1422, 227] width 164 height 11
checkbox input "true"
checkbox input "false"
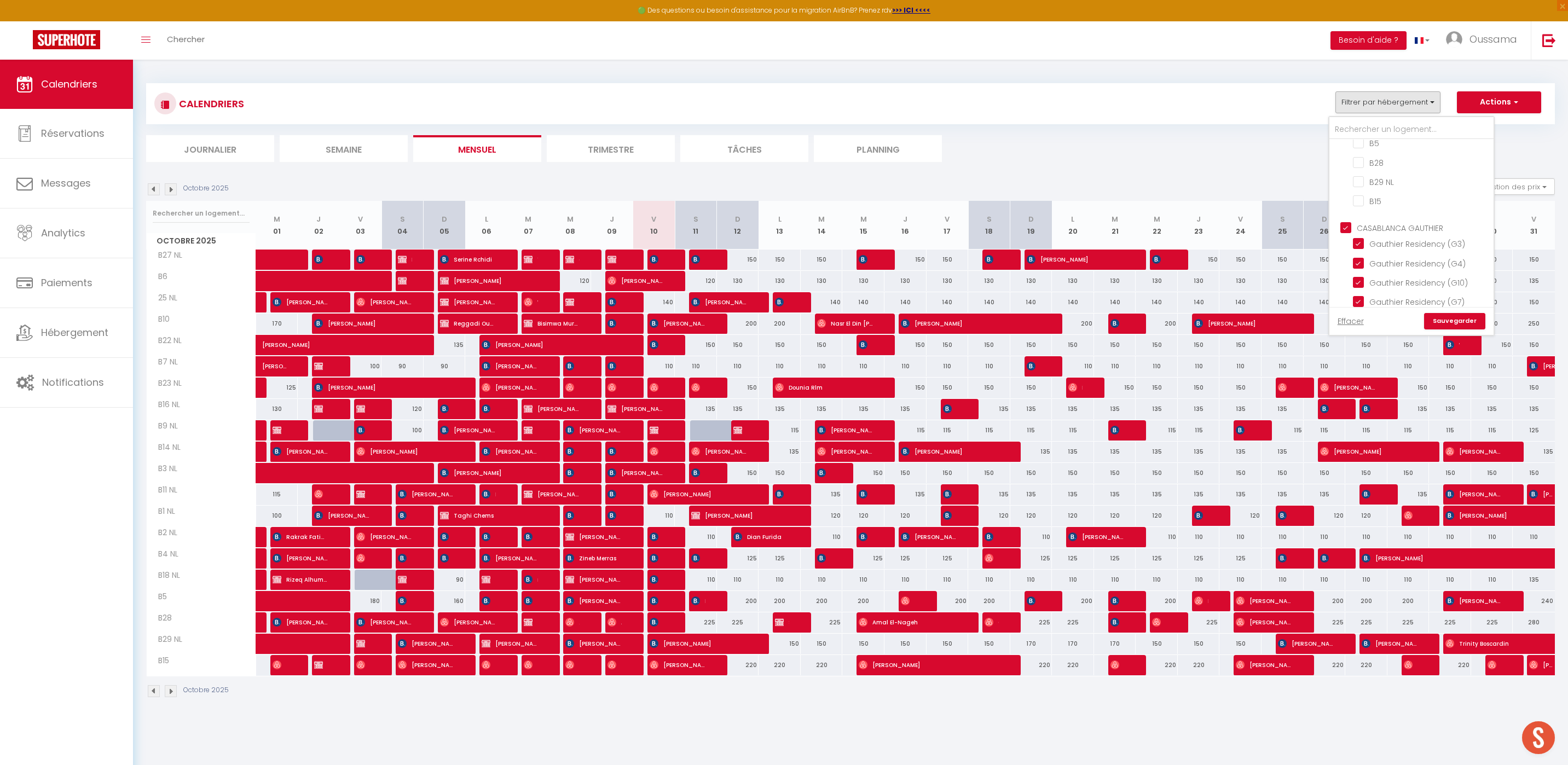
checkbox input "false"
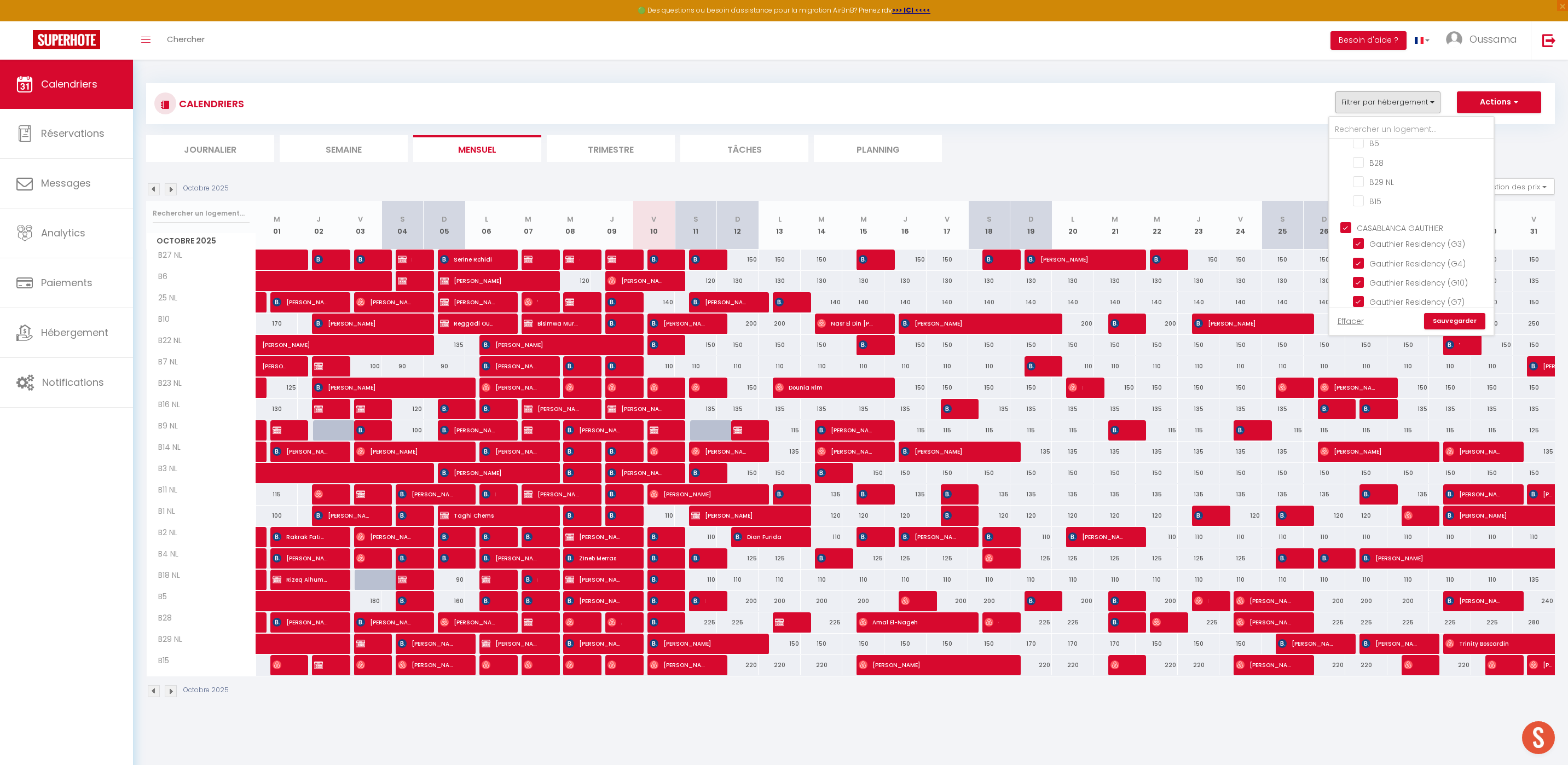
checkbox input "false"
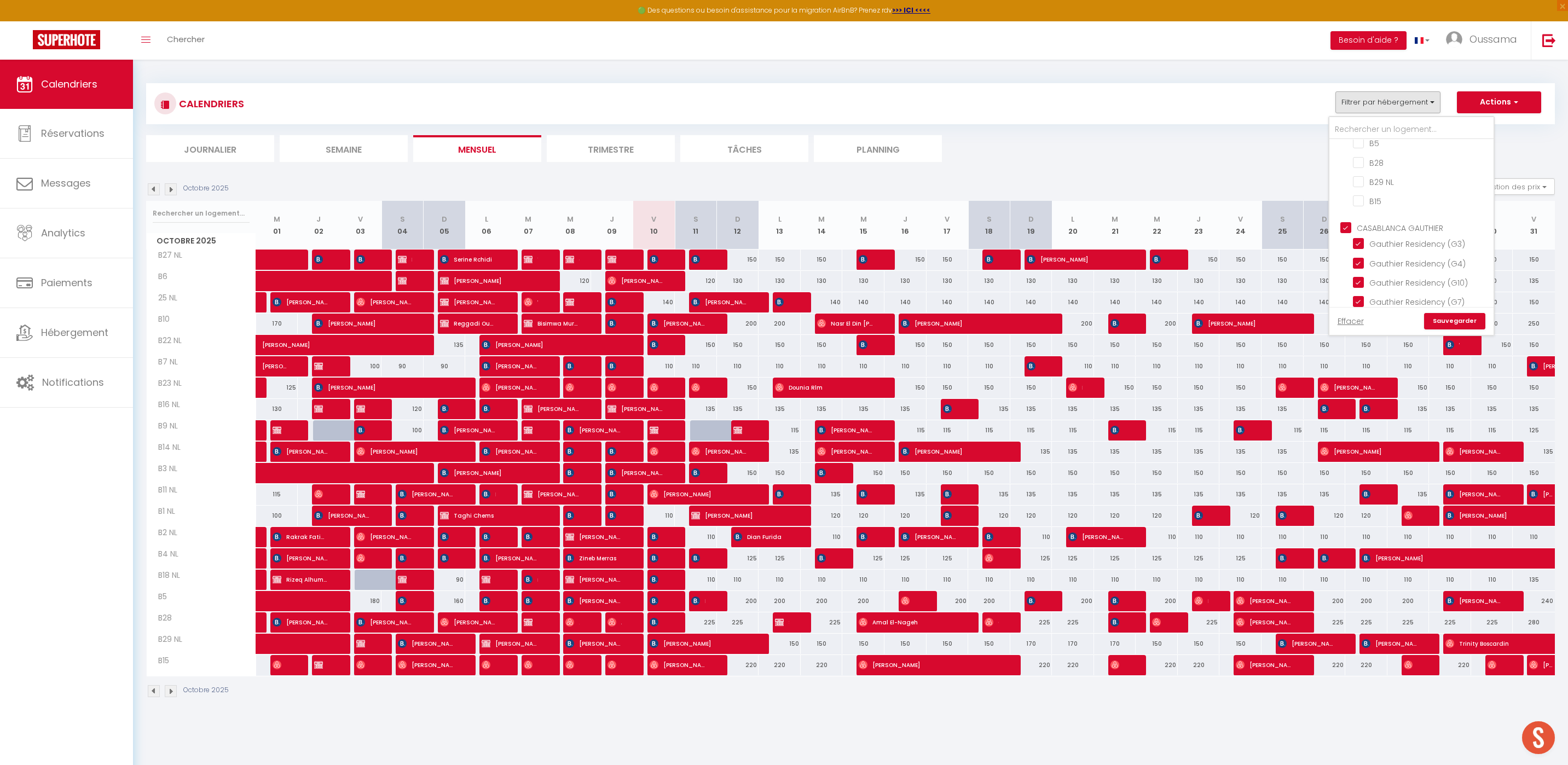
checkbox input "false"
checkbox input "true"
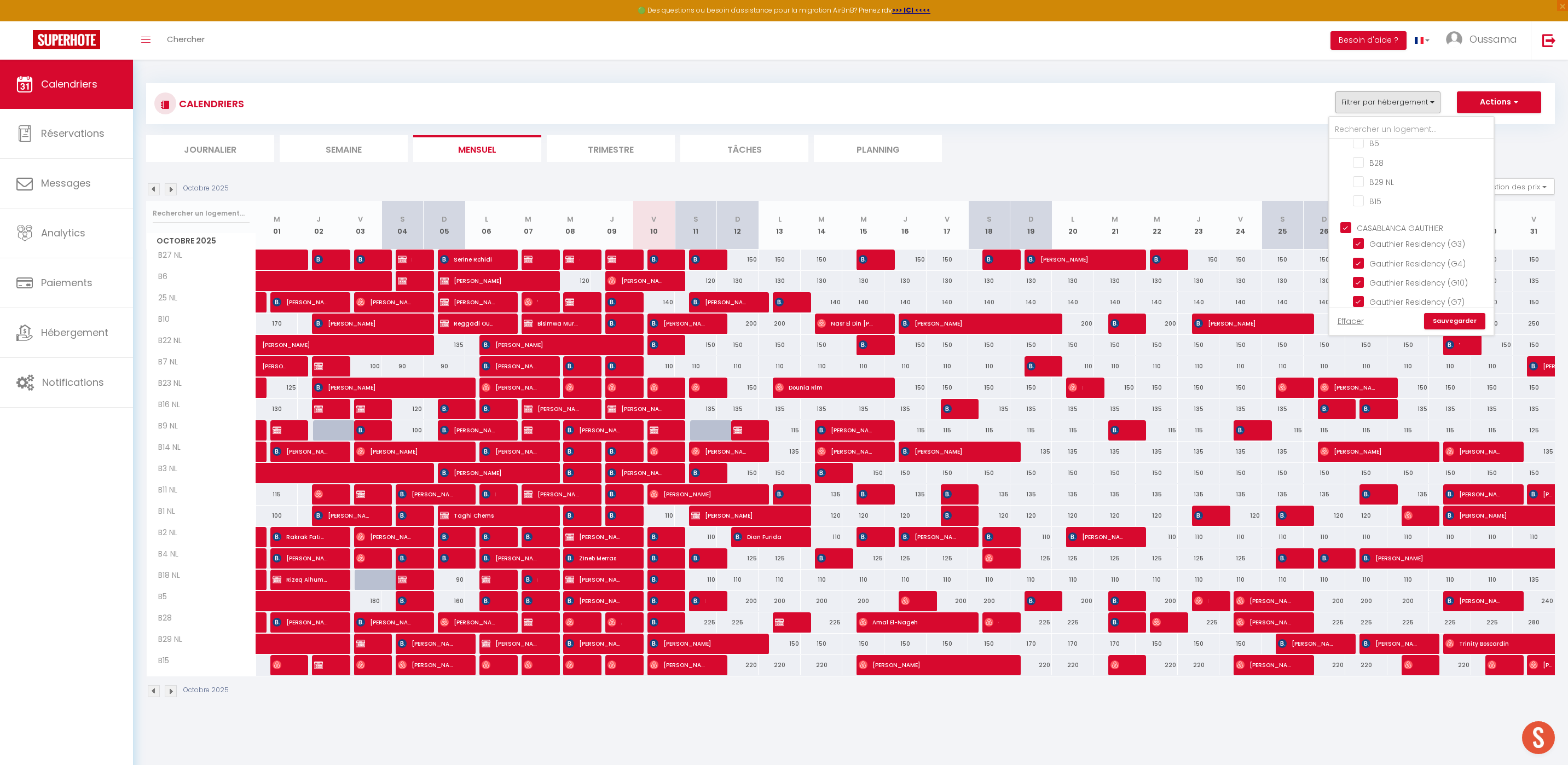
checkbox input "true"
checkbox input "false"
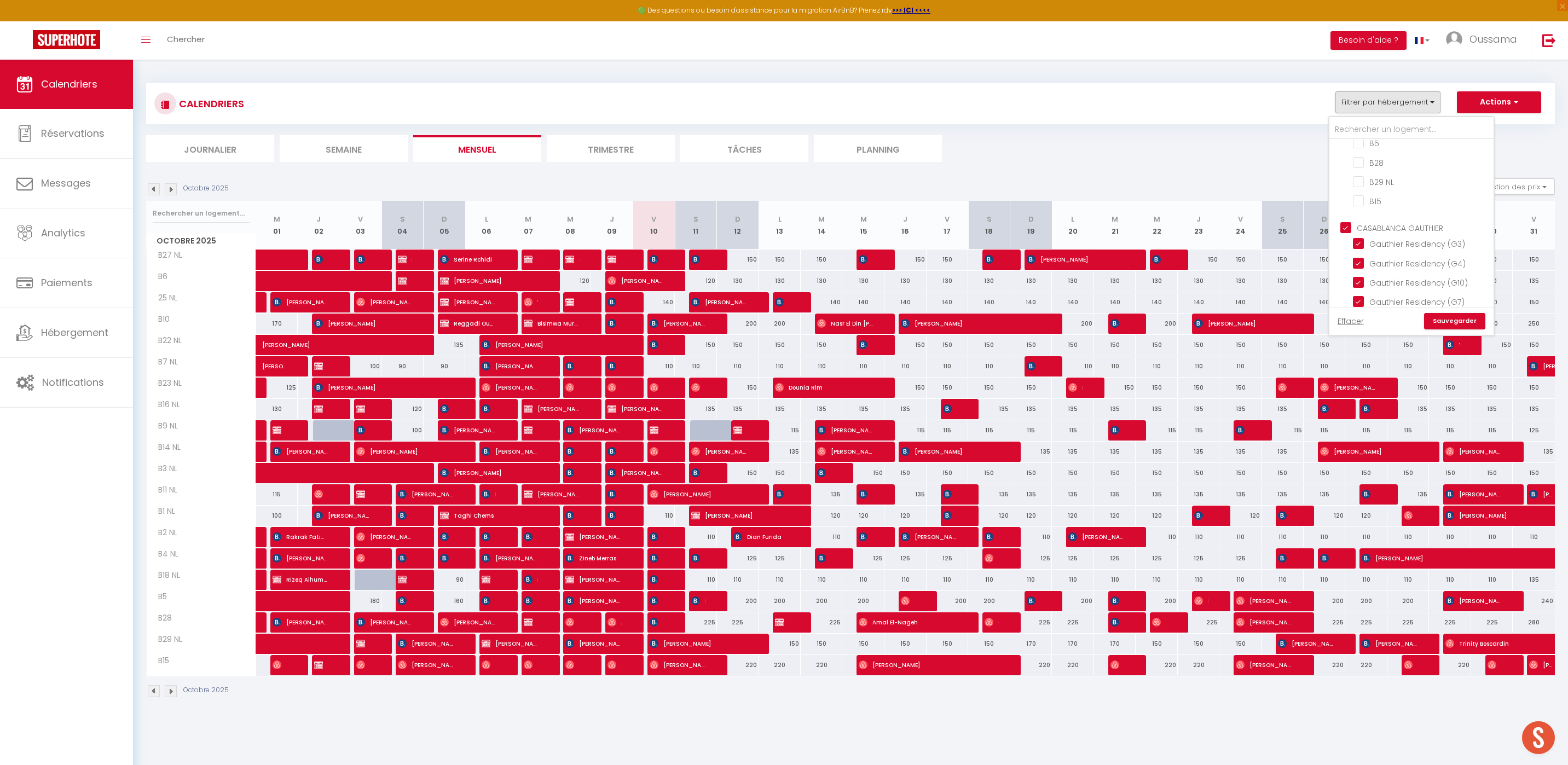
click at [1467, 325] on link "Sauvegarder" at bounding box center [1456, 321] width 62 height 17
